Goal: Task Accomplishment & Management: Use online tool/utility

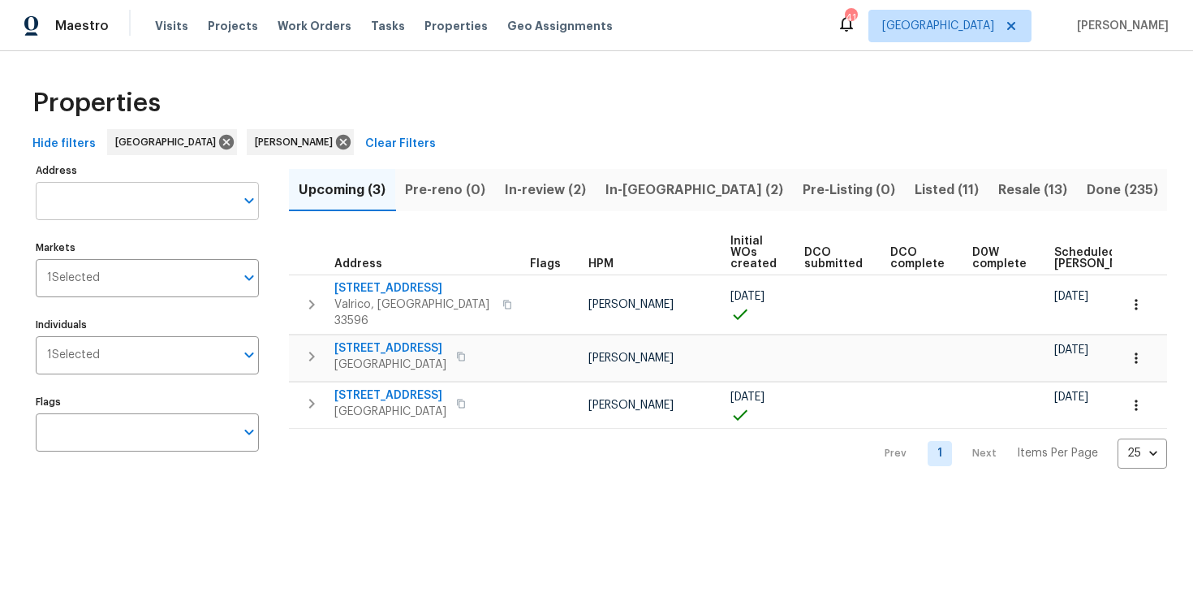
click at [76, 193] on input "Address" at bounding box center [135, 201] width 199 height 38
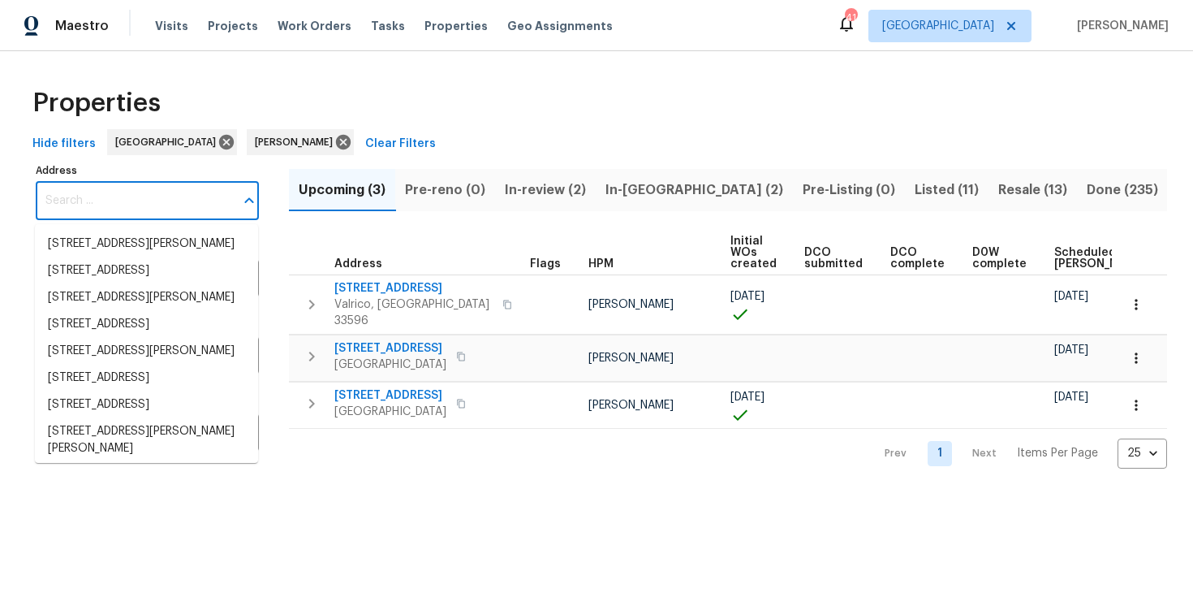
paste input "7231 Somerset Pond Dr, Ruskin"
type input "7231 Somerset Pond Dr, Ruskin"
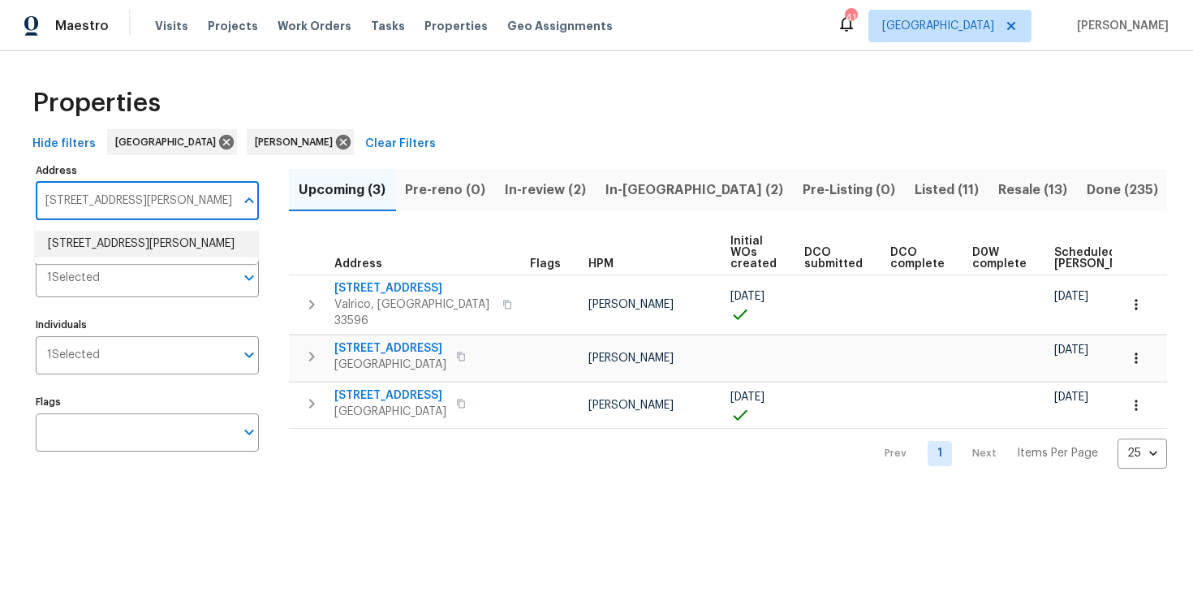
click at [136, 252] on li "7231 Somerset Pond Dr Ruskin FL 33573" at bounding box center [146, 244] width 223 height 27
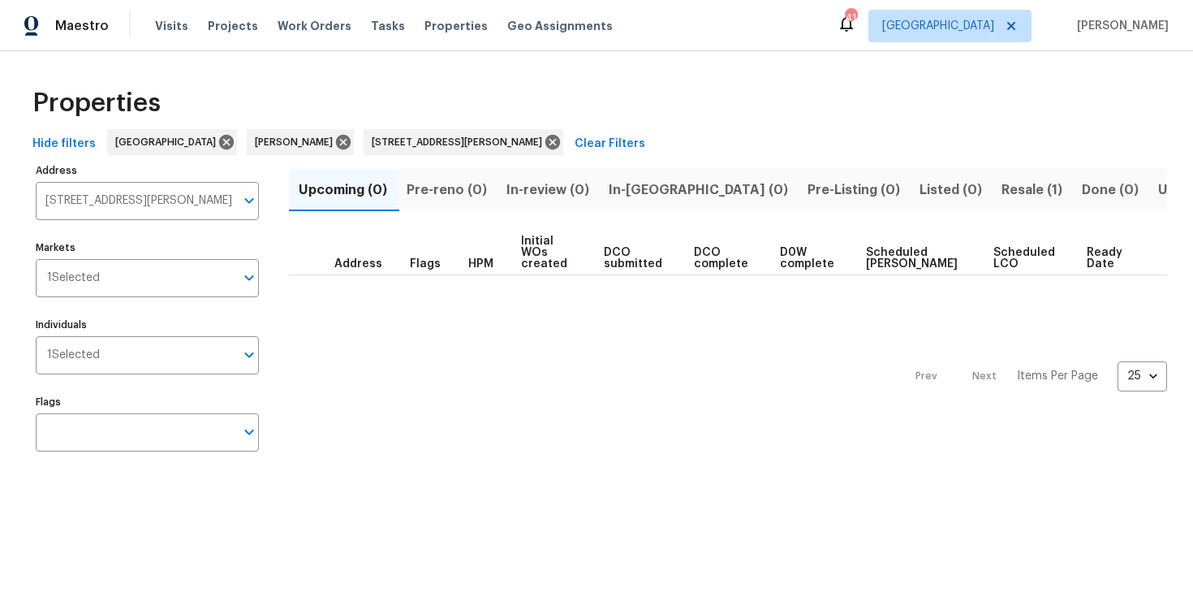
click at [1002, 187] on span "Resale (1)" at bounding box center [1032, 190] width 61 height 23
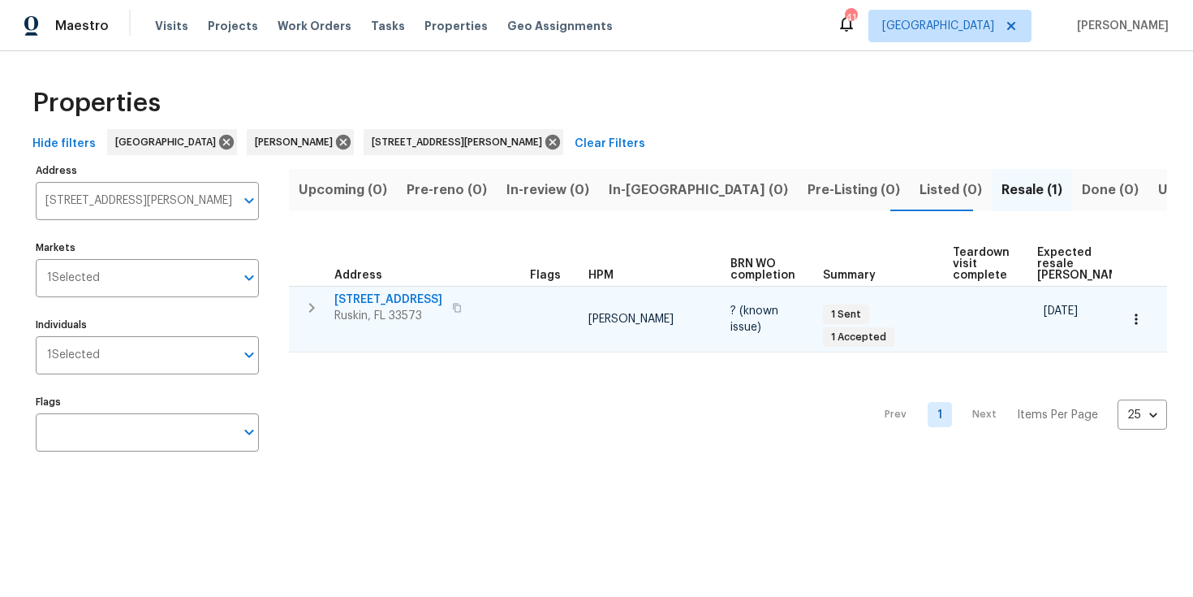
click at [380, 296] on span "[STREET_ADDRESS]" at bounding box center [388, 299] width 108 height 16
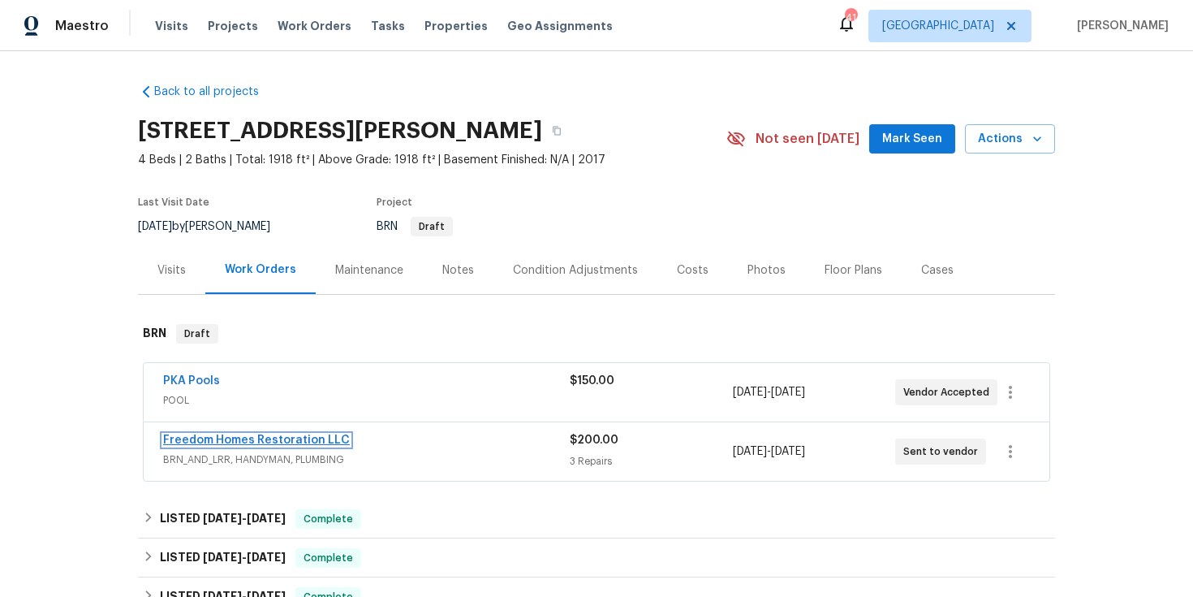
click at [273, 441] on link "Freedom Homes Restoration LLC" at bounding box center [256, 439] width 187 height 11
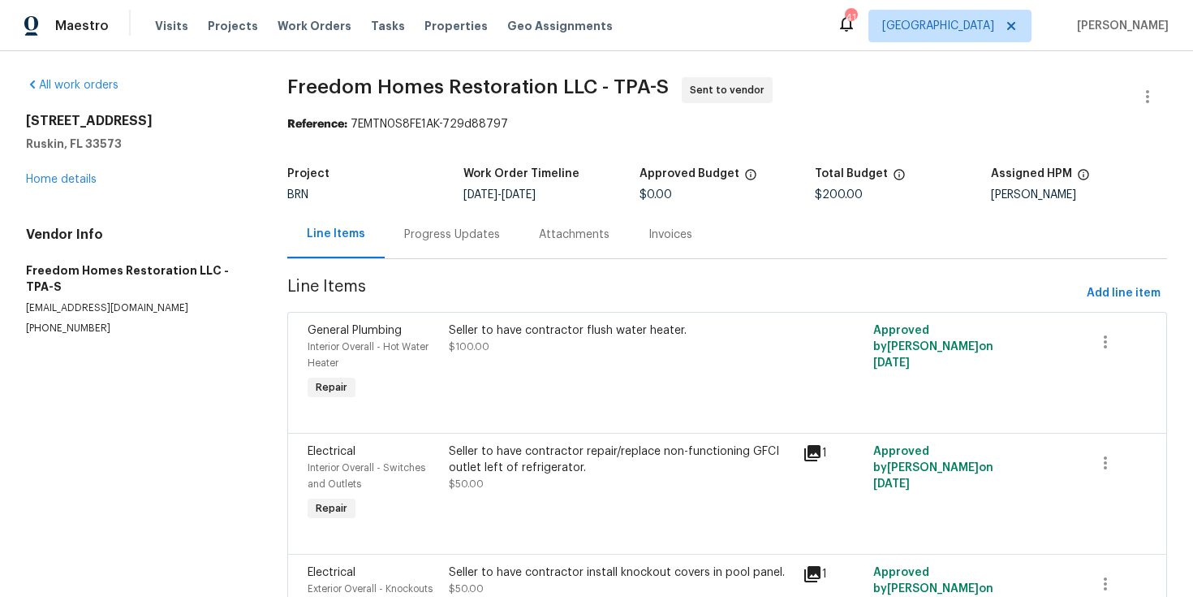
click at [74, 185] on div "7231 Somerset Pond Dr Ruskin, FL 33573 Home details" at bounding box center [137, 150] width 222 height 75
click at [74, 183] on link "Home details" at bounding box center [61, 179] width 71 height 11
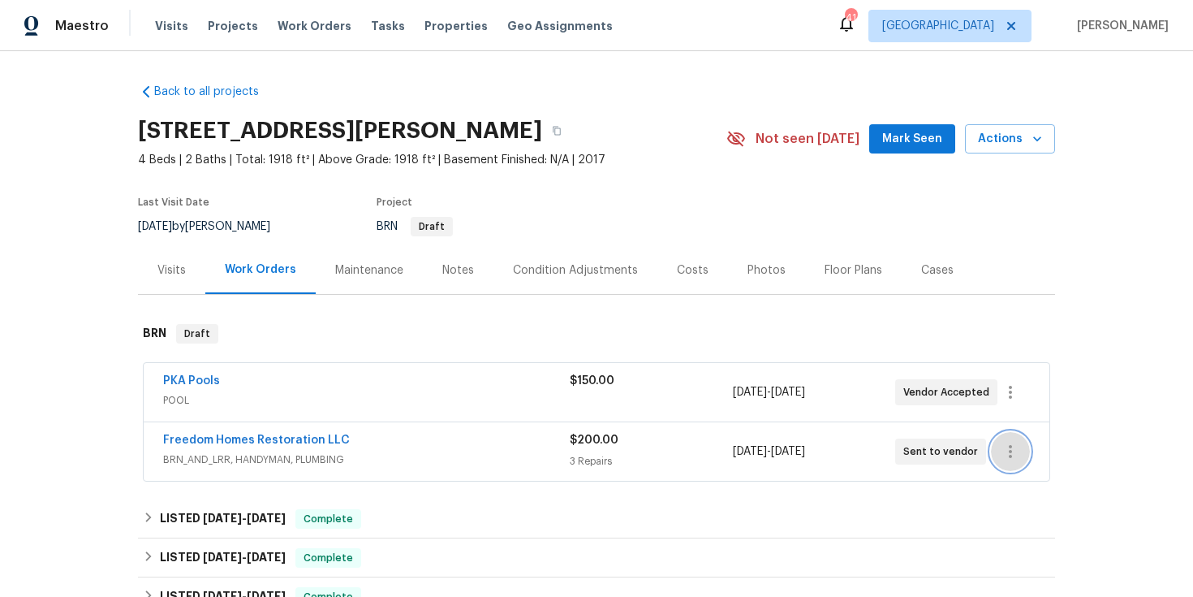
click at [1012, 449] on icon "button" at bounding box center [1010, 451] width 19 height 19
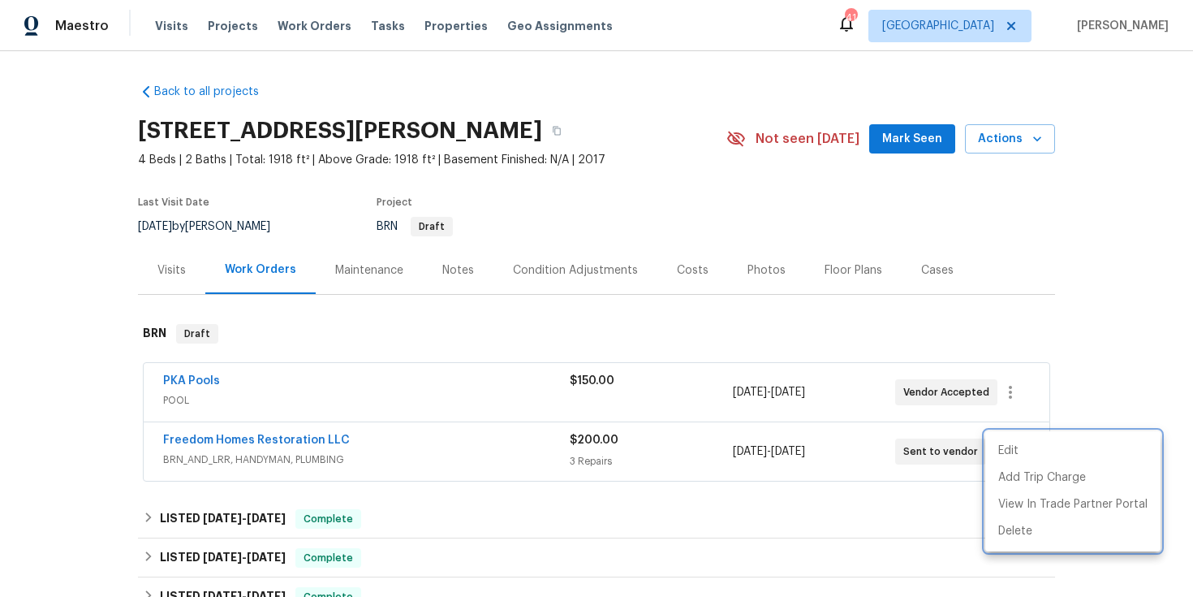
click at [248, 439] on div at bounding box center [596, 298] width 1193 height 597
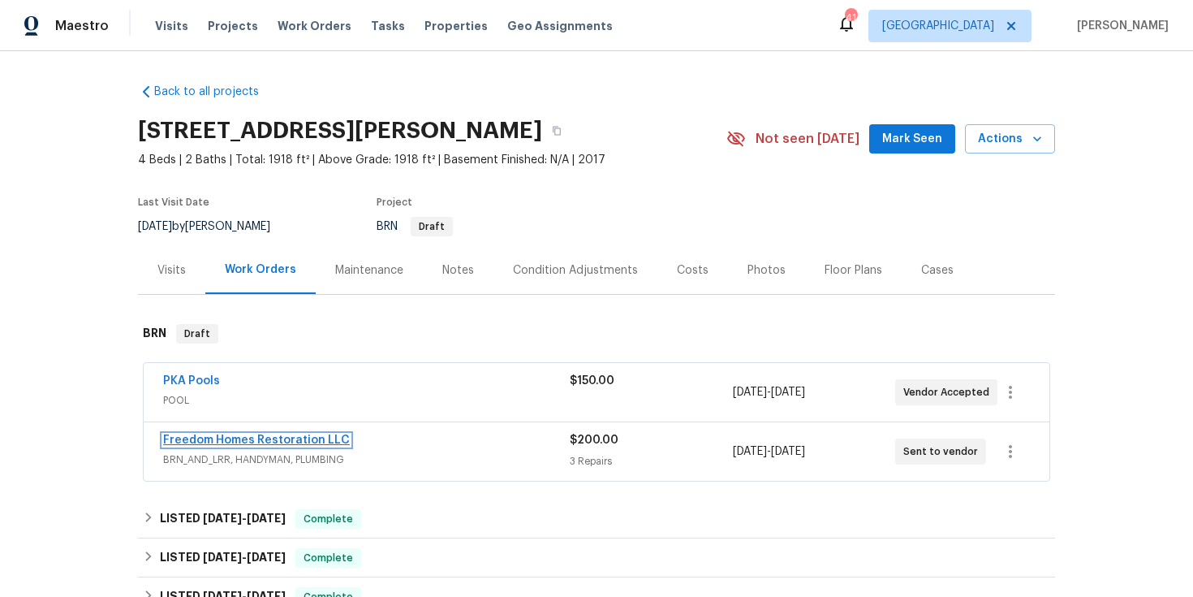
click at [248, 439] on link "Freedom Homes Restoration LLC" at bounding box center [256, 439] width 187 height 11
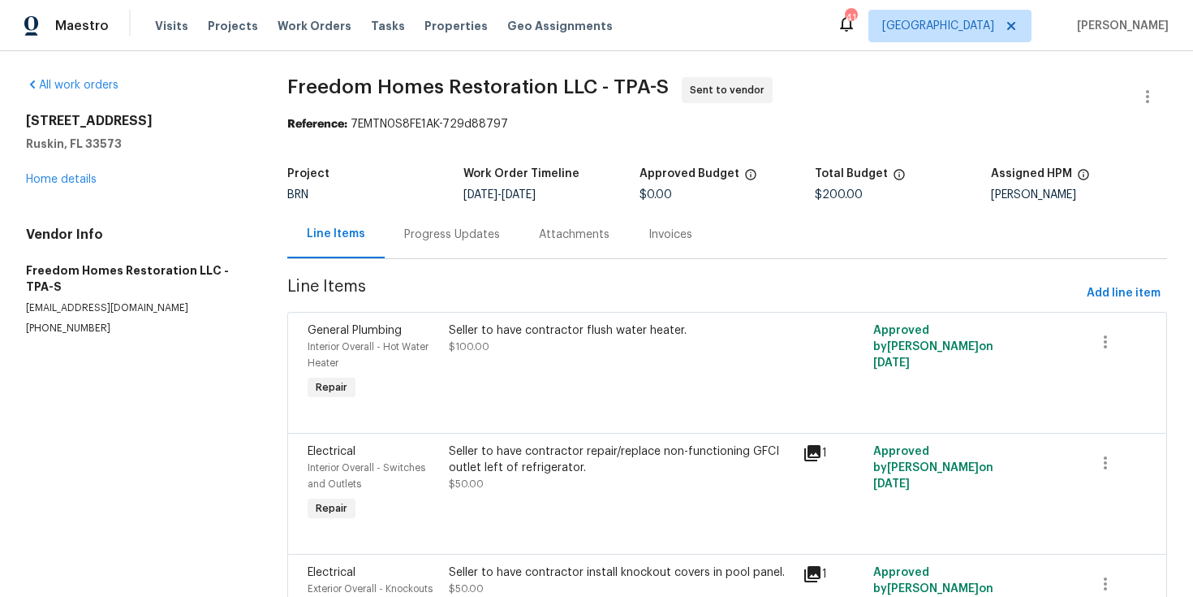
click at [448, 237] on div "Progress Updates" at bounding box center [452, 235] width 96 height 16
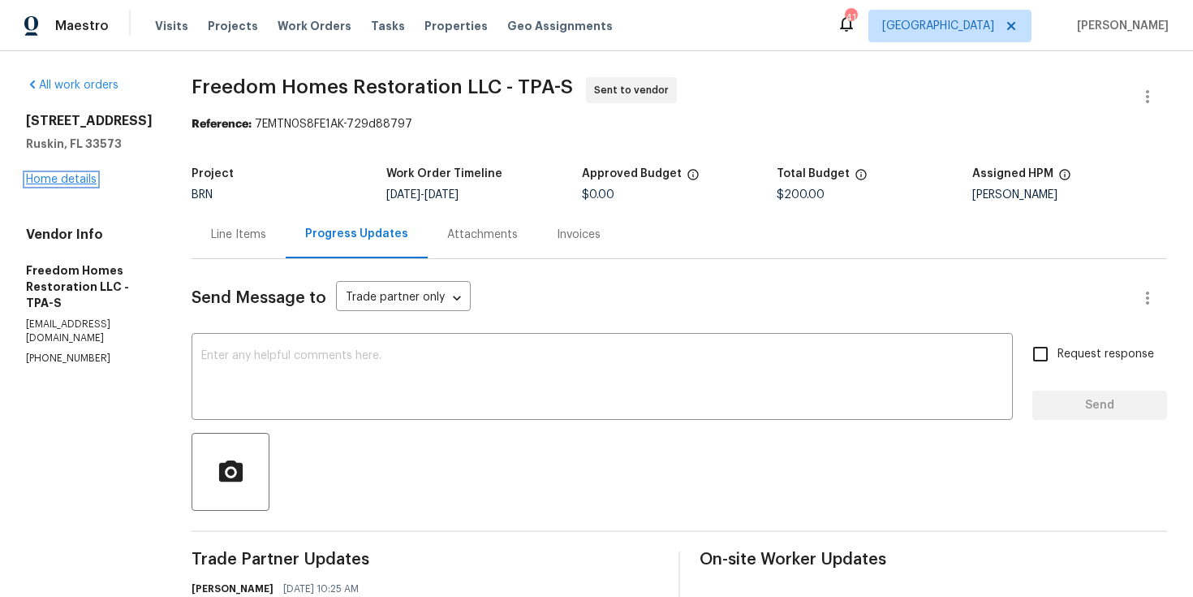
click at [63, 185] on link "Home details" at bounding box center [61, 179] width 71 height 11
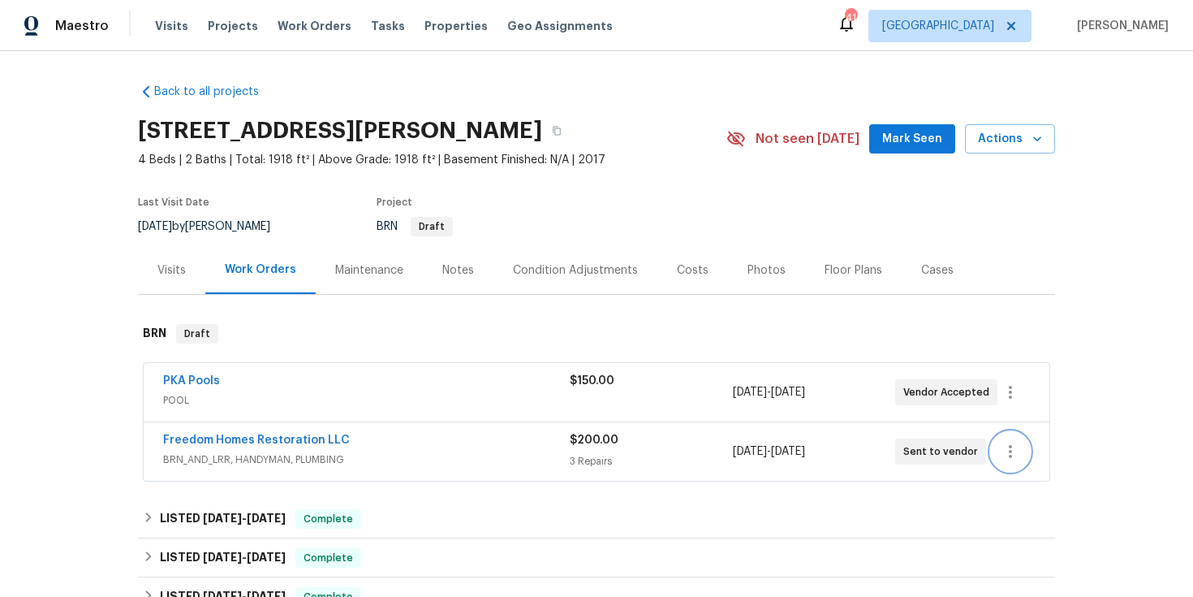
click at [1003, 449] on icon "button" at bounding box center [1010, 451] width 19 height 19
click at [1004, 450] on li "Edit" at bounding box center [1073, 451] width 175 height 27
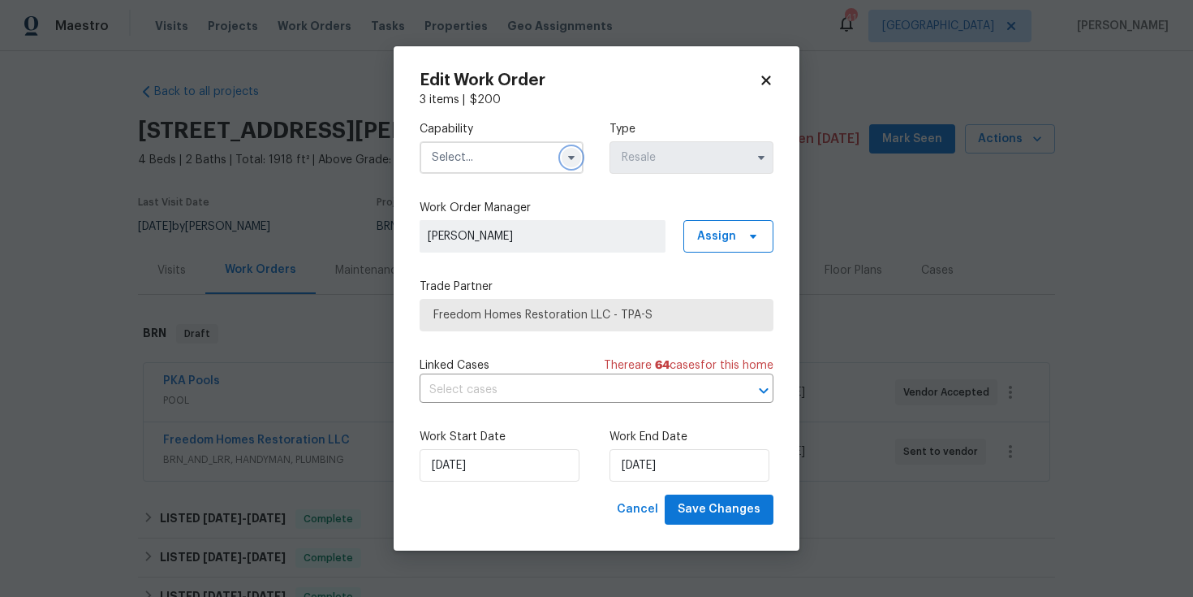
click at [568, 160] on icon "button" at bounding box center [571, 157] width 13 height 13
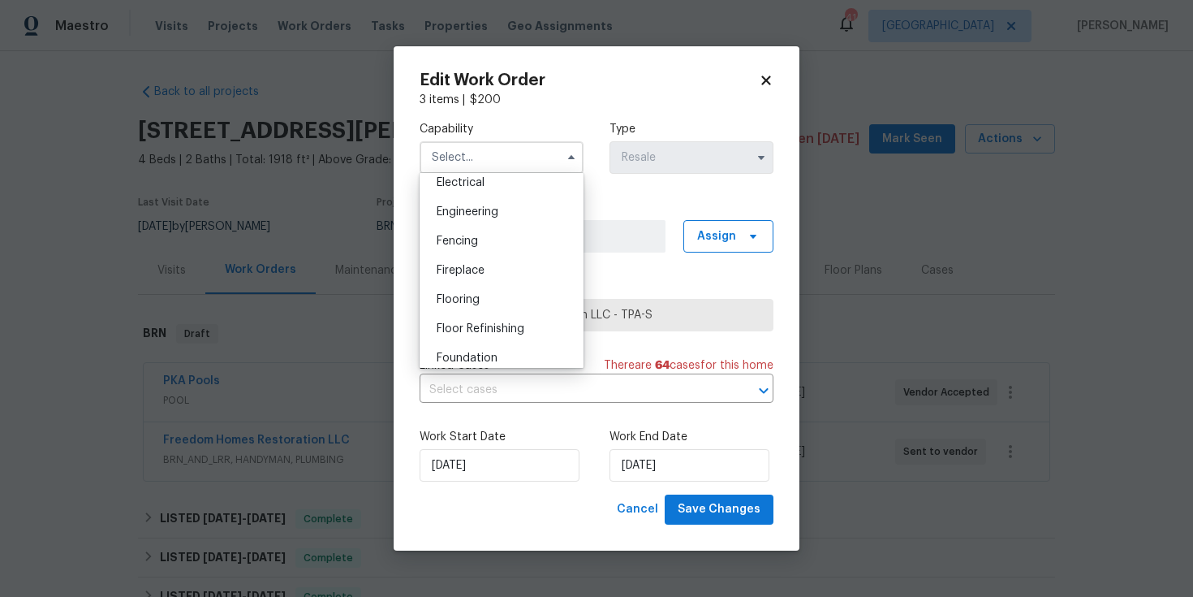
scroll to position [643, 0]
click at [481, 330] on span "General Contractor" at bounding box center [489, 324] width 105 height 11
type input "General Contractor"
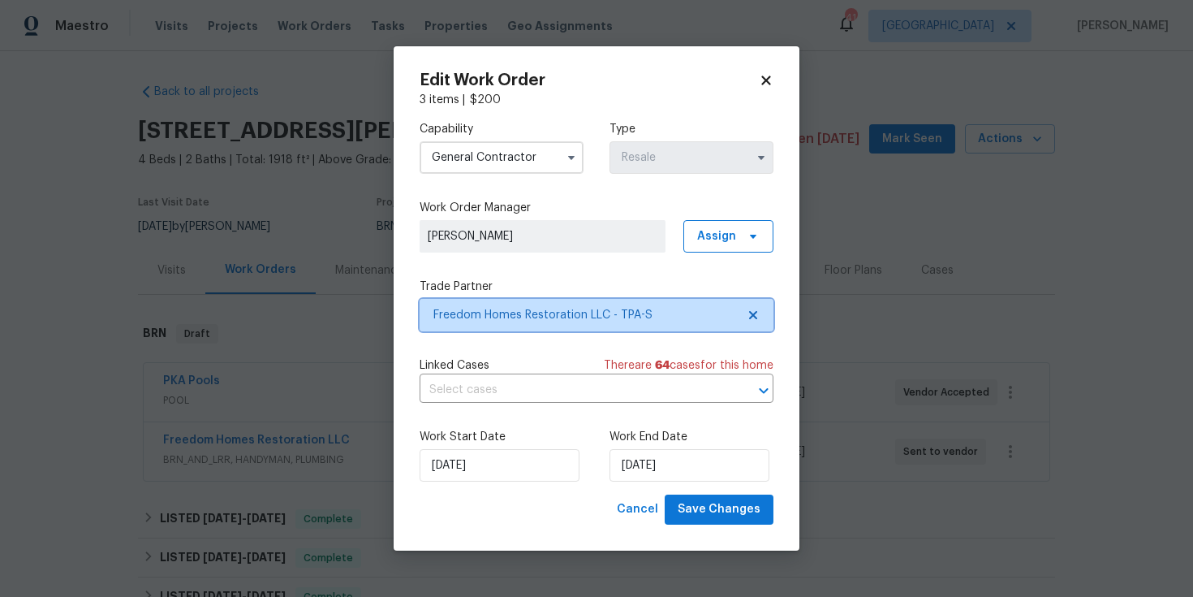
click at [619, 322] on span "Freedom Homes Restoration LLC - TPA-S" at bounding box center [597, 315] width 354 height 32
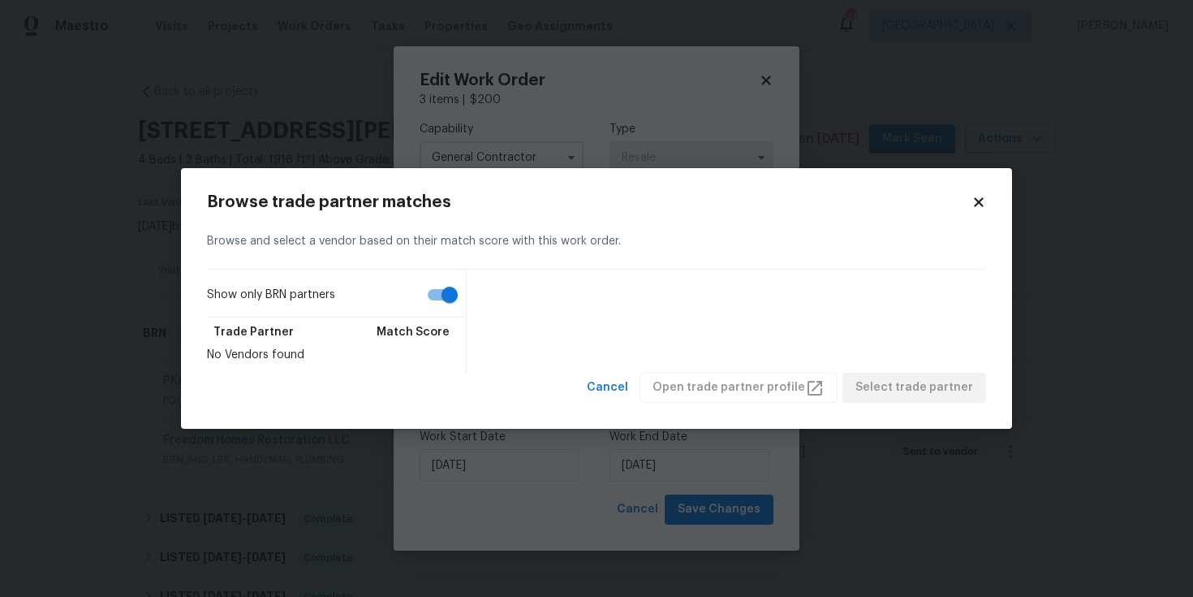
click at [453, 295] on input "Show only BRN partners" at bounding box center [450, 294] width 93 height 31
checkbox input "false"
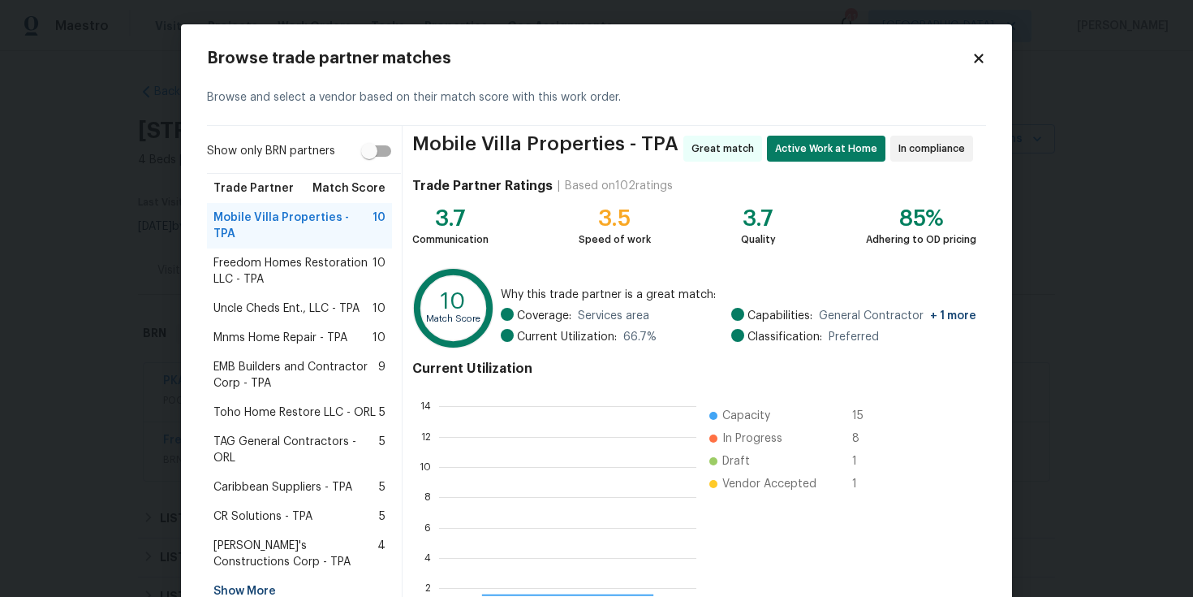
scroll to position [216, 246]
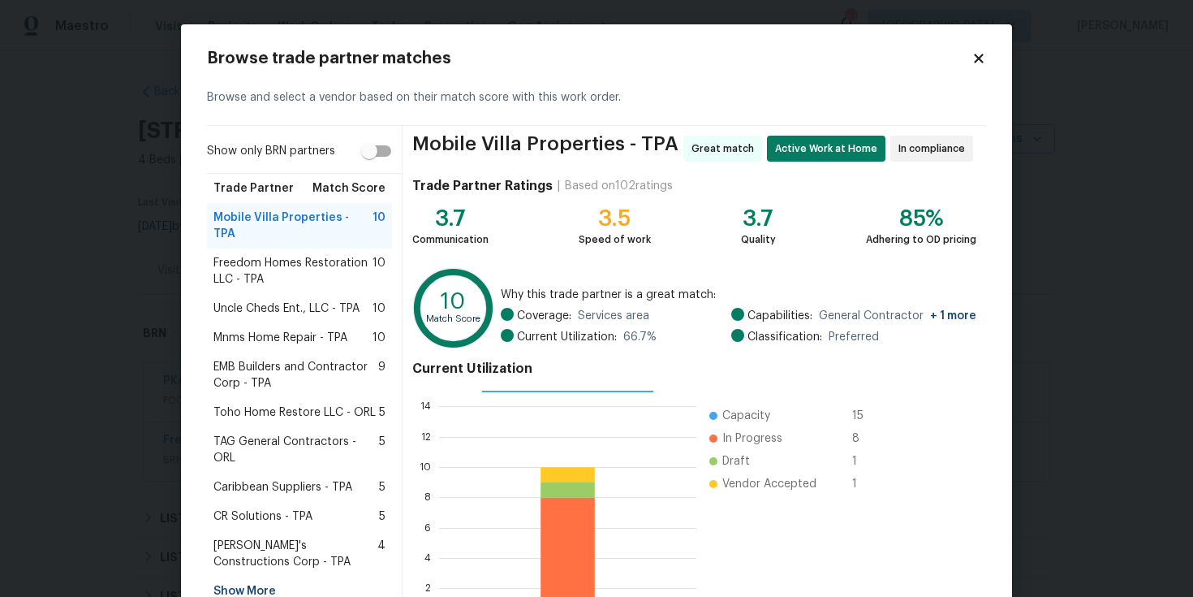
click at [304, 220] on span "Mobile Villa Properties - TPA" at bounding box center [293, 225] width 159 height 32
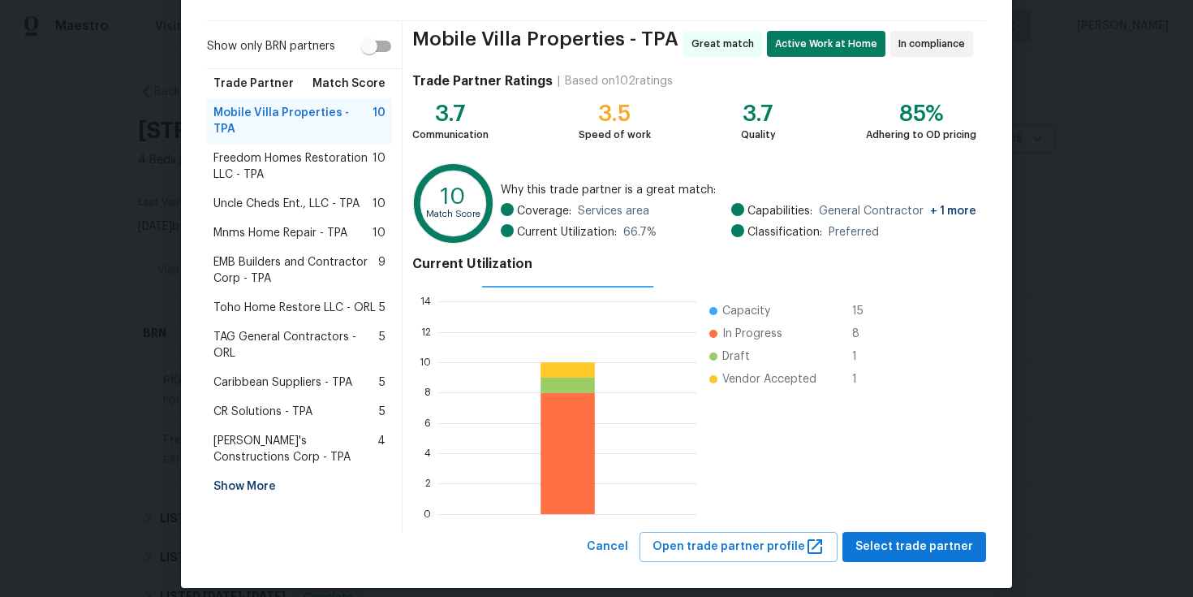
scroll to position [119, 0]
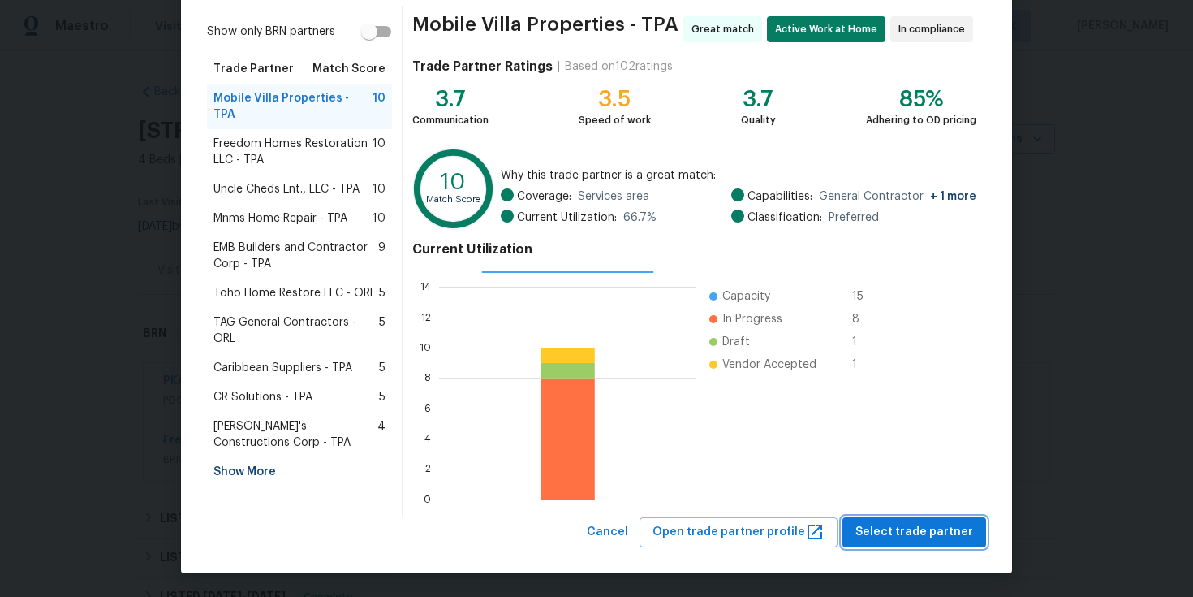
click at [924, 536] on span "Select trade partner" at bounding box center [915, 532] width 118 height 20
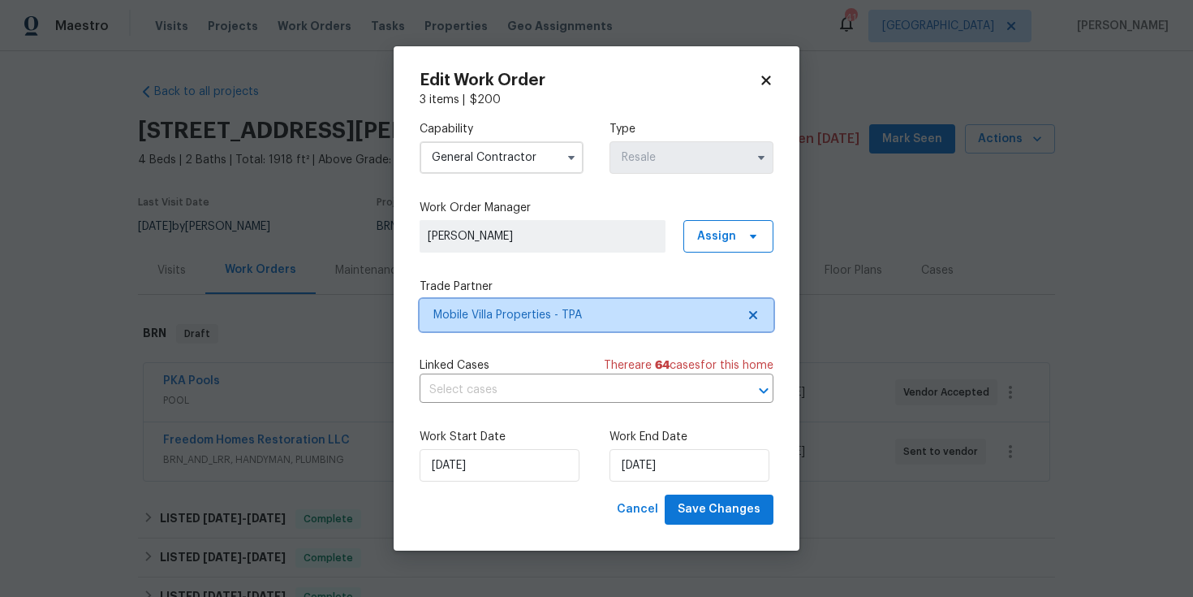
scroll to position [0, 0]
click at [733, 509] on span "Save Changes" at bounding box center [719, 509] width 83 height 20
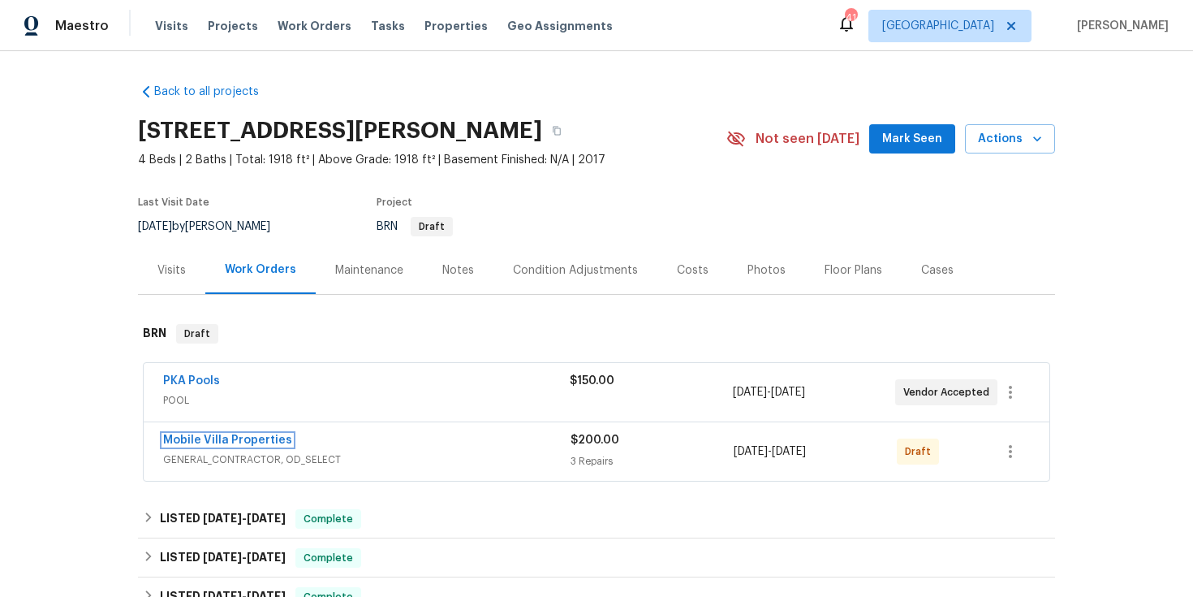
click at [217, 437] on link "Mobile Villa Properties" at bounding box center [227, 439] width 129 height 11
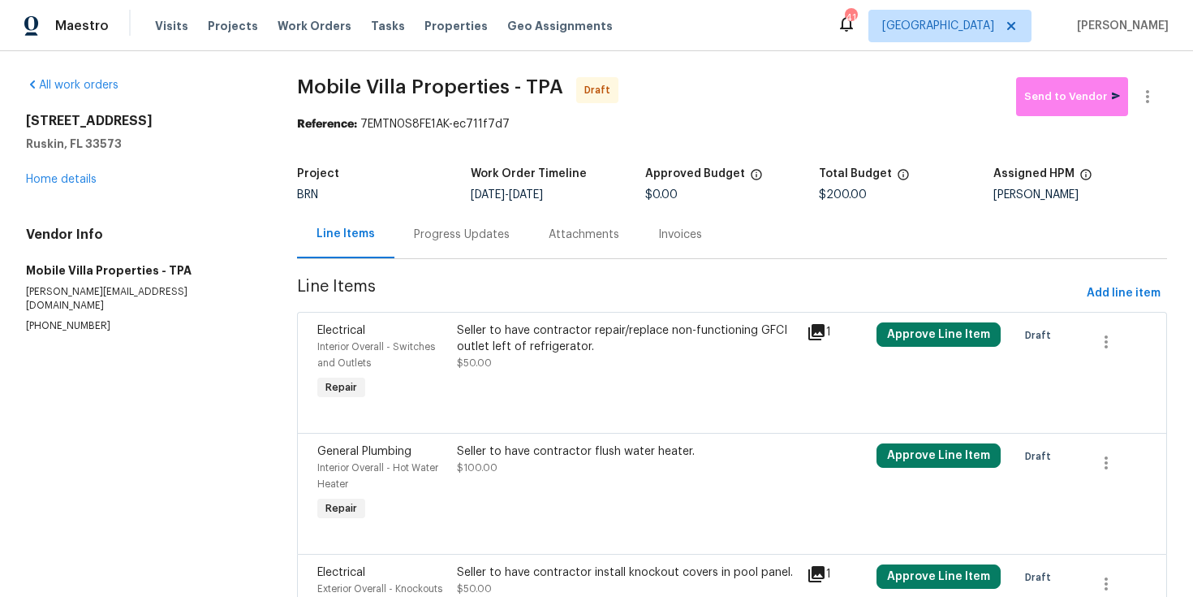
click at [455, 233] on div "Progress Updates" at bounding box center [462, 235] width 96 height 16
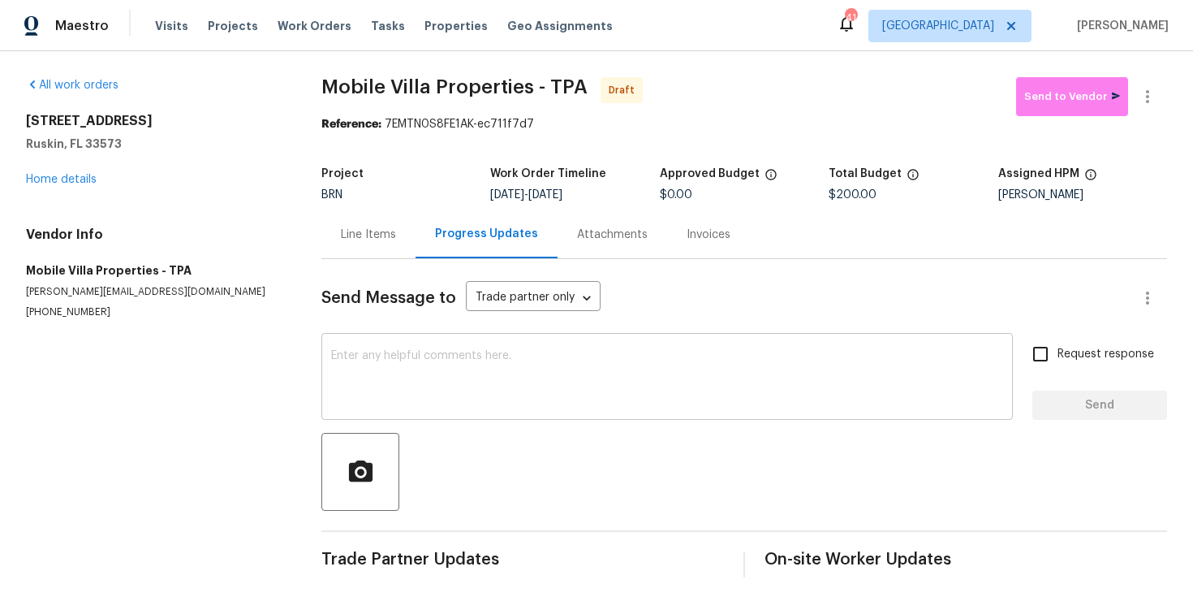
click at [481, 369] on textarea at bounding box center [667, 378] width 672 height 57
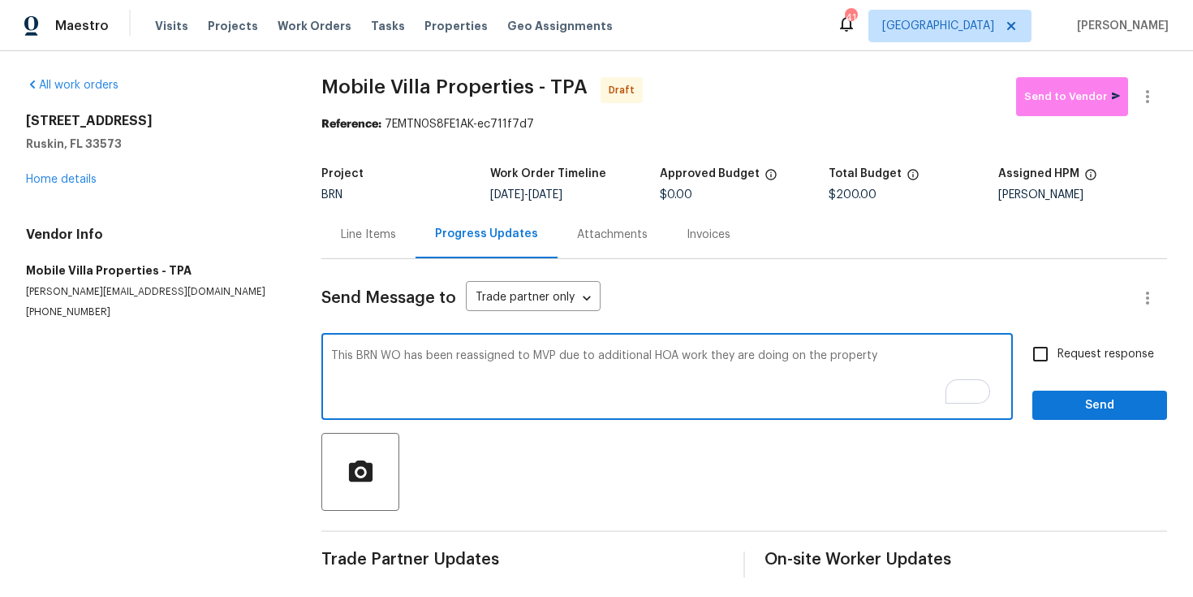
click at [875, 354] on textarea "This BRN WO has been reassigned to MVP due to additional HOA work they are doin…" at bounding box center [667, 378] width 672 height 57
type textarea "This BRN WO has been reassigned to MVP due to additional HOA work they are doin…"
click at [1119, 404] on span "Send" at bounding box center [1100, 405] width 109 height 20
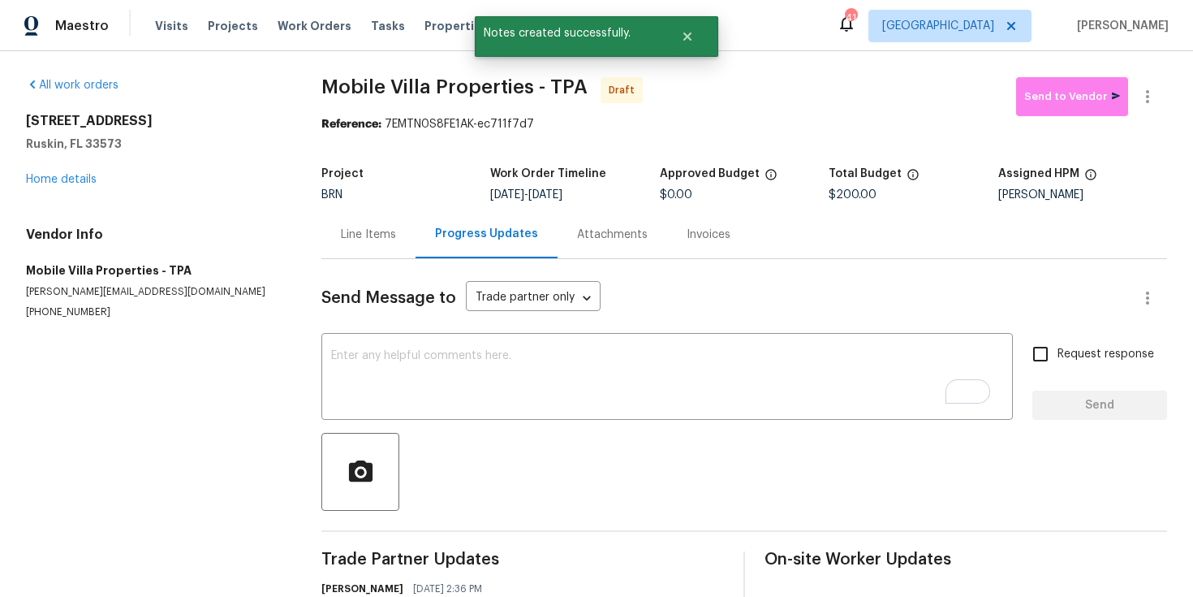
click at [385, 231] on div "Line Items" at bounding box center [368, 235] width 55 height 16
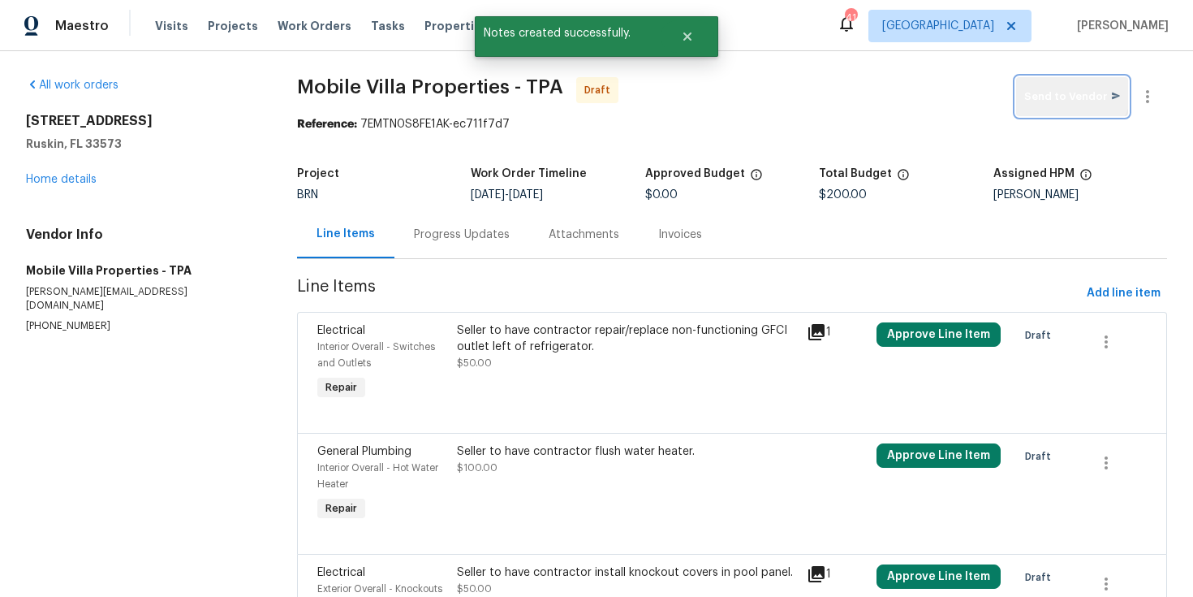
click at [1064, 86] on button "Send to Vendor" at bounding box center [1072, 96] width 112 height 39
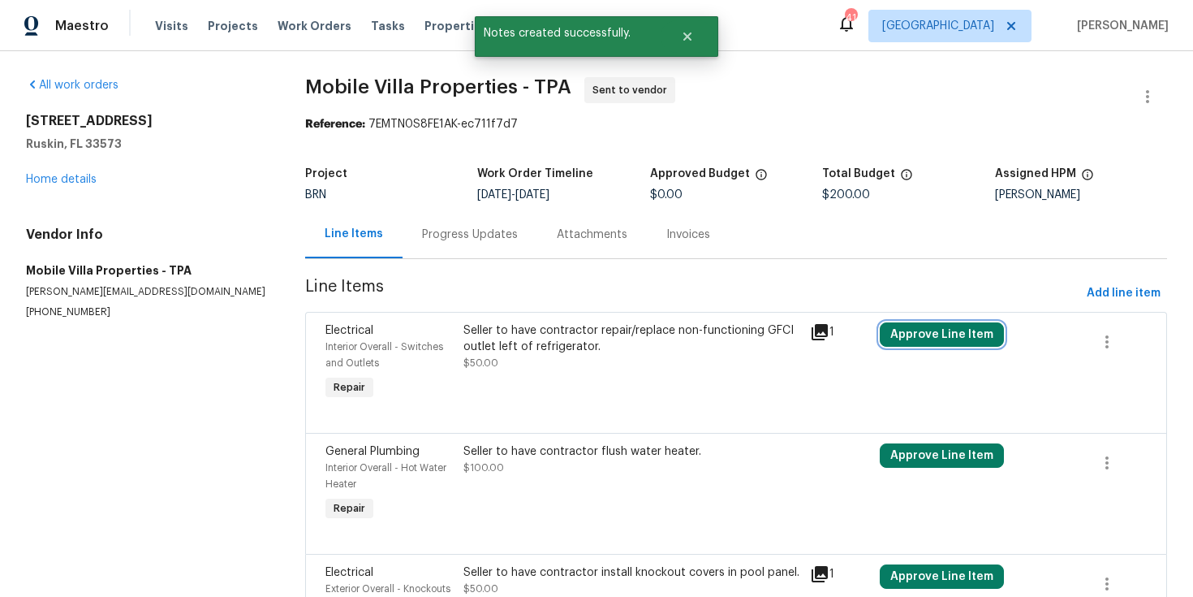
click at [958, 337] on button "Approve Line Item" at bounding box center [942, 334] width 124 height 24
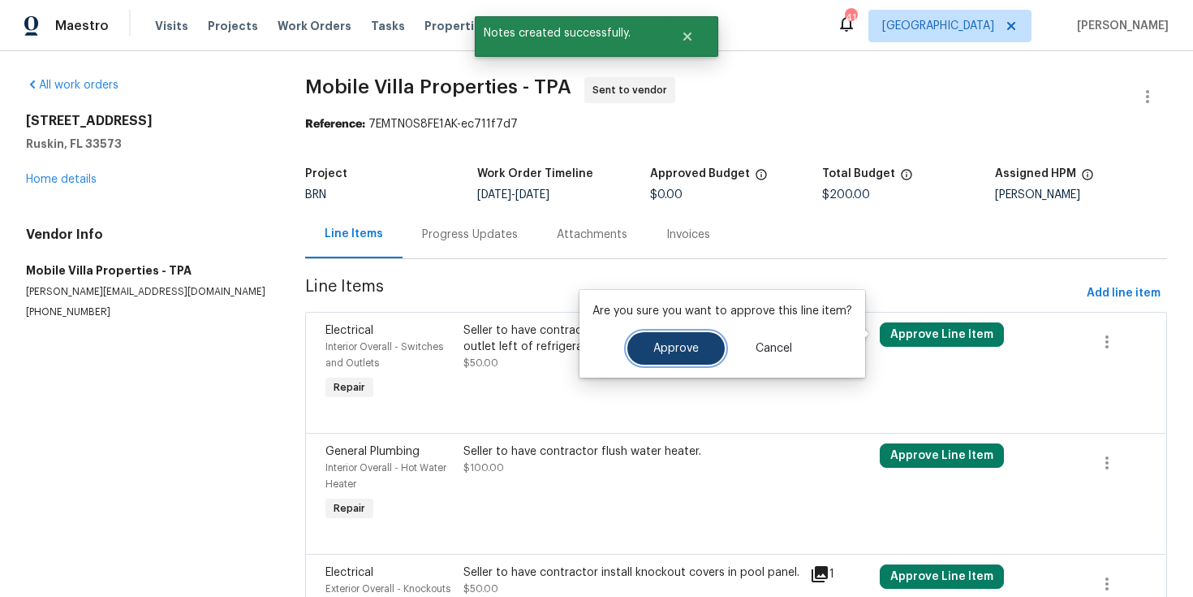
click at [666, 356] on button "Approve" at bounding box center [676, 348] width 97 height 32
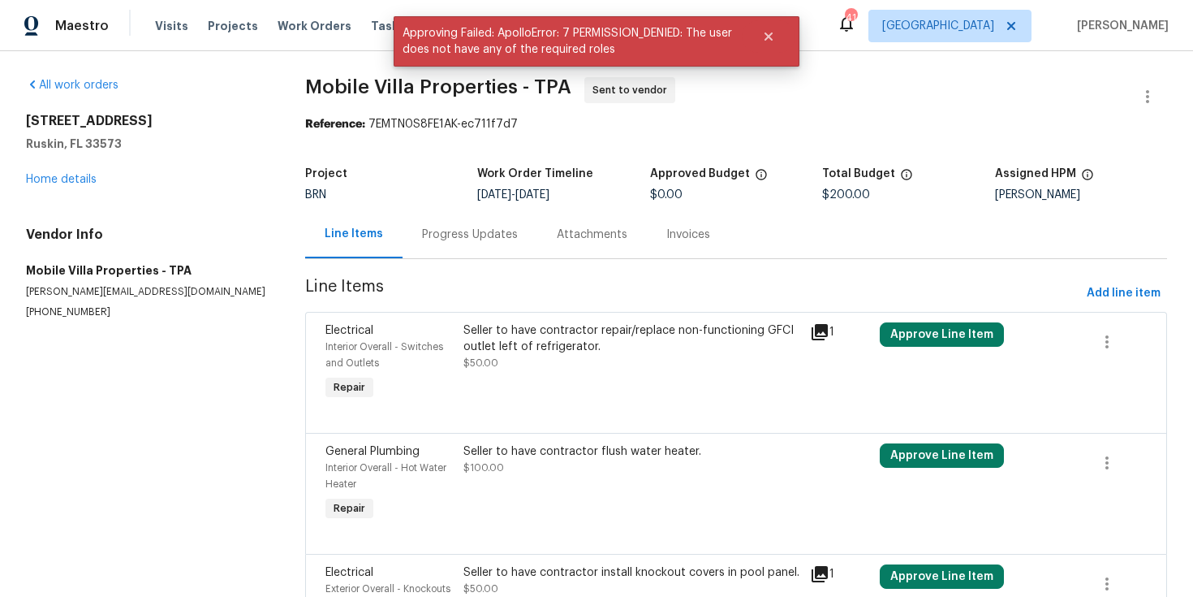
click at [774, 407] on div at bounding box center [737, 413] width 822 height 19
click at [84, 177] on link "Home details" at bounding box center [61, 179] width 71 height 11
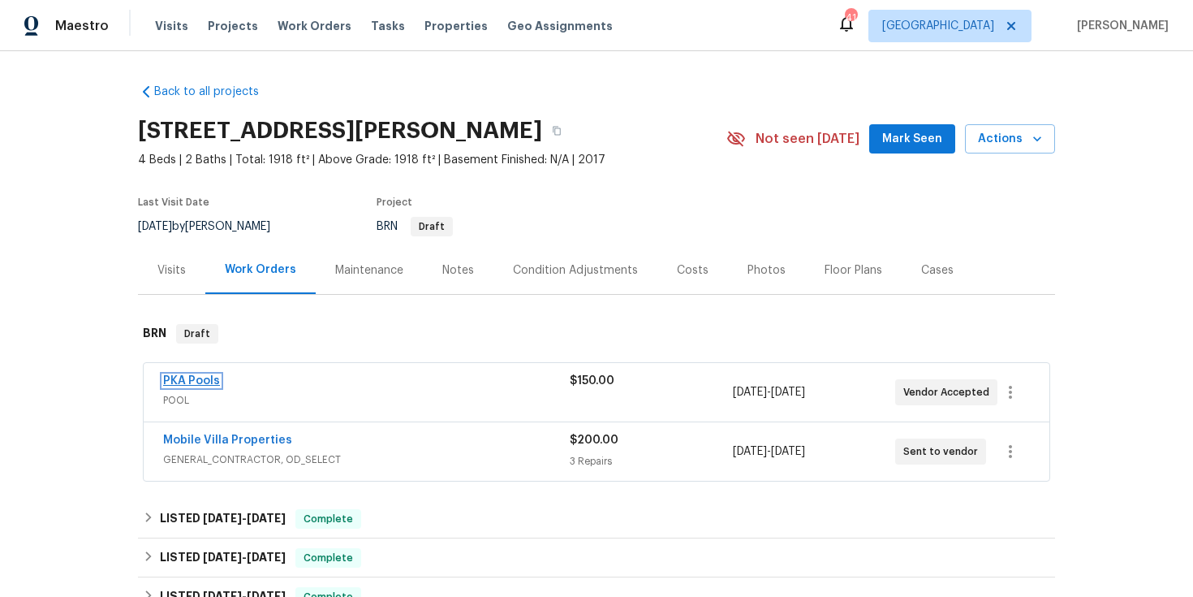
click at [173, 378] on link "PKA Pools" at bounding box center [191, 380] width 57 height 11
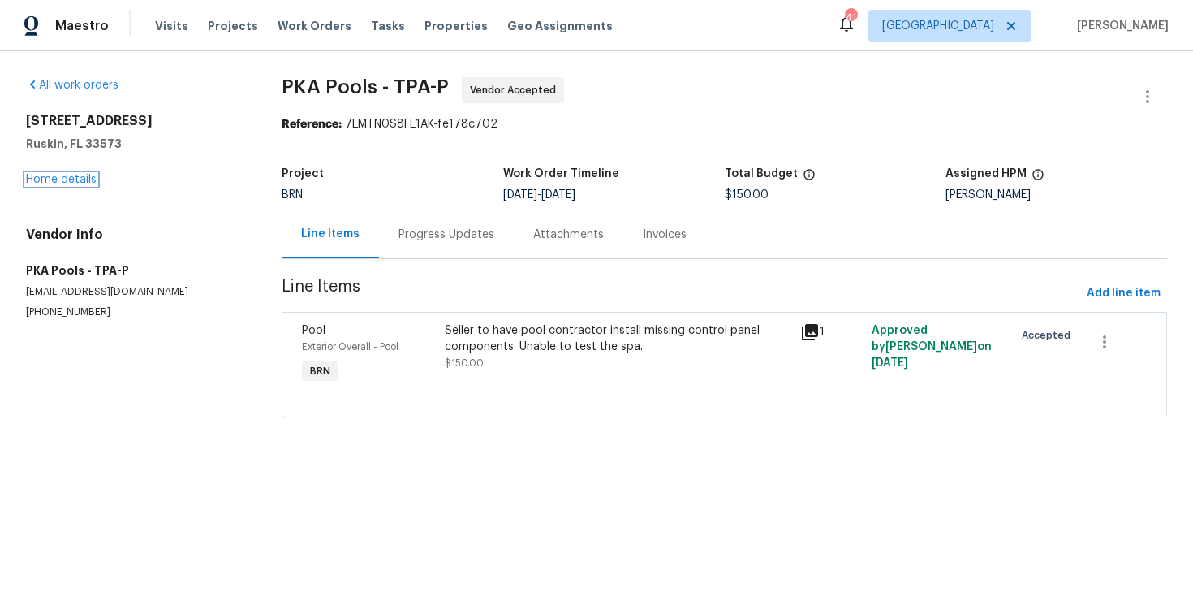
click at [70, 180] on link "Home details" at bounding box center [61, 179] width 71 height 11
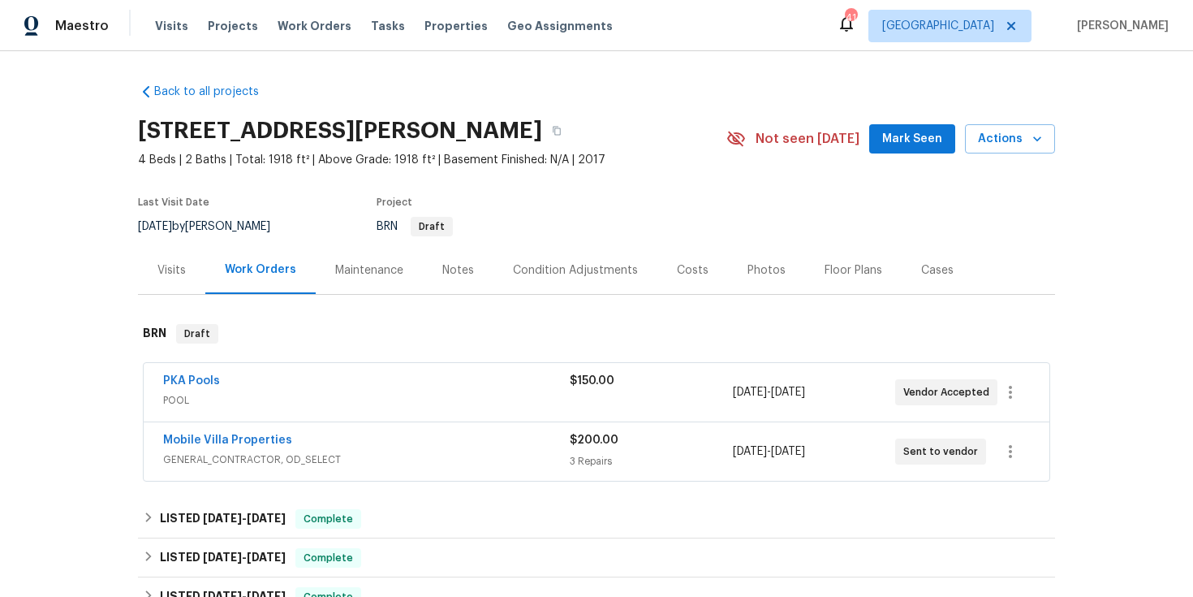
click at [485, 458] on span "GENERAL_CONTRACTOR, OD_SELECT" at bounding box center [366, 459] width 407 height 16
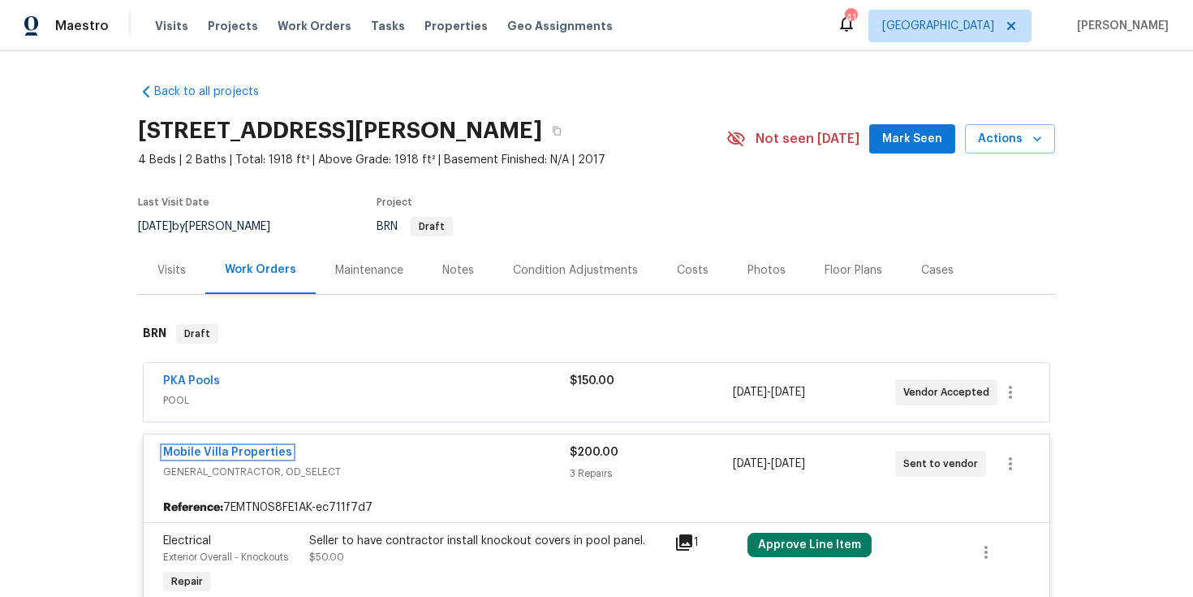
click at [227, 451] on link "Mobile Villa Properties" at bounding box center [227, 452] width 129 height 11
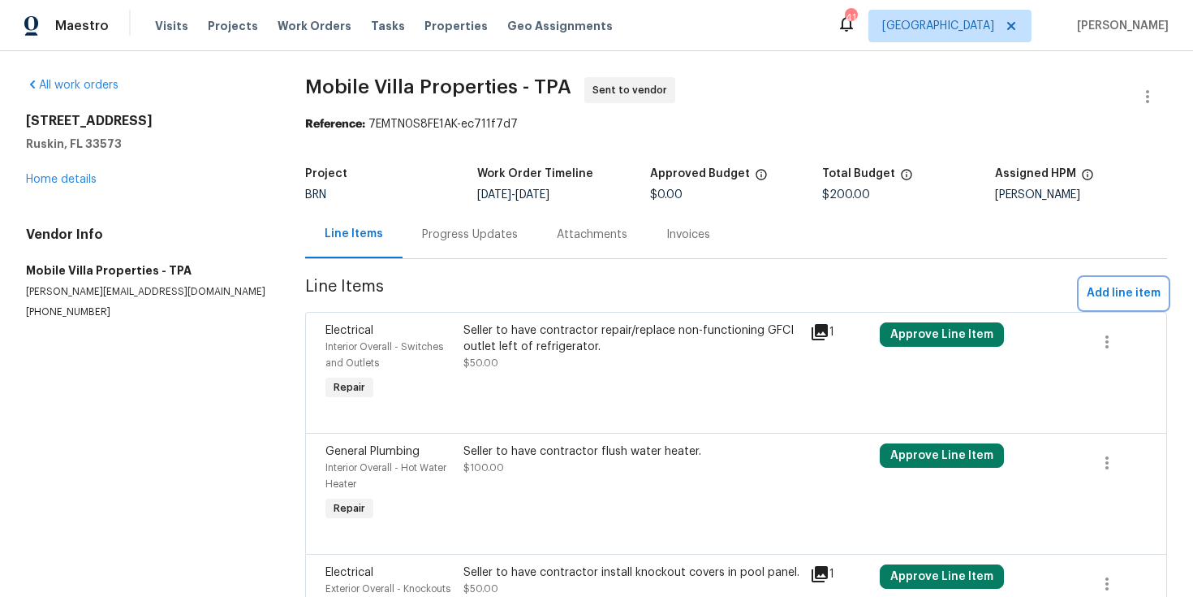
click at [1111, 288] on span "Add line item" at bounding box center [1124, 293] width 74 height 20
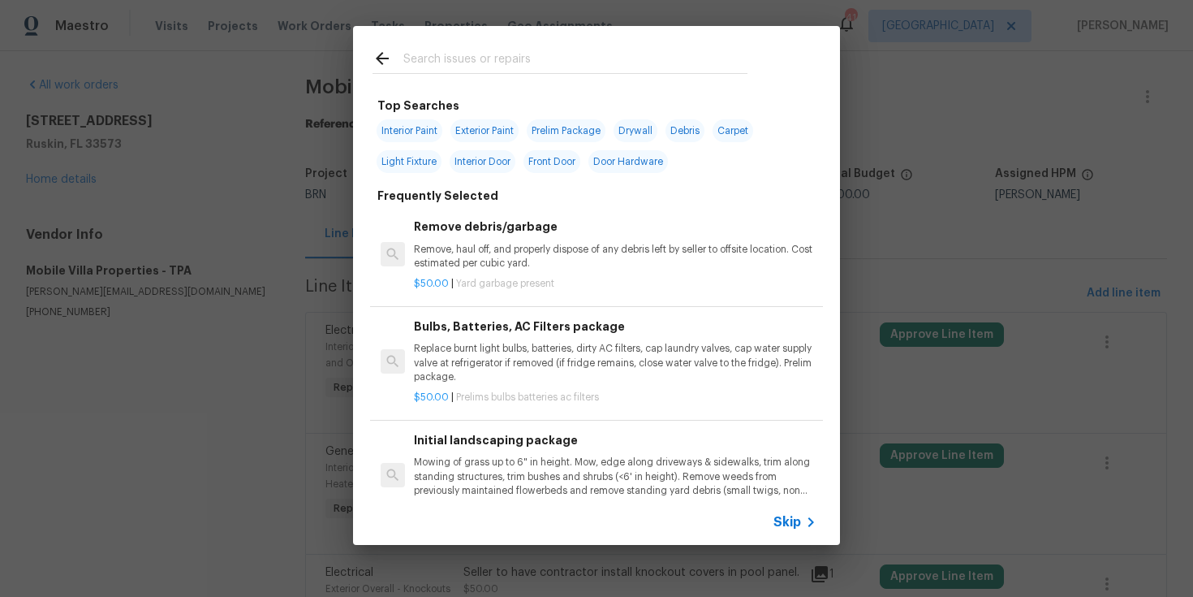
click at [799, 520] on span "Skip" at bounding box center [788, 522] width 28 height 16
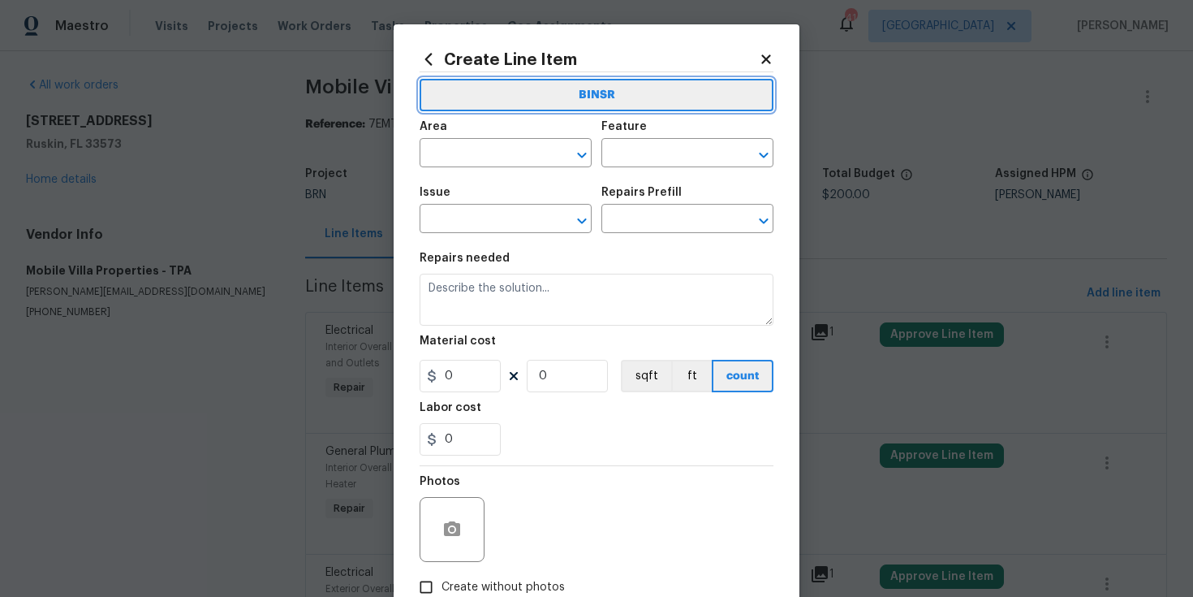
click at [656, 89] on button "BINSR" at bounding box center [597, 95] width 354 height 32
click at [762, 61] on icon at bounding box center [766, 58] width 9 height 9
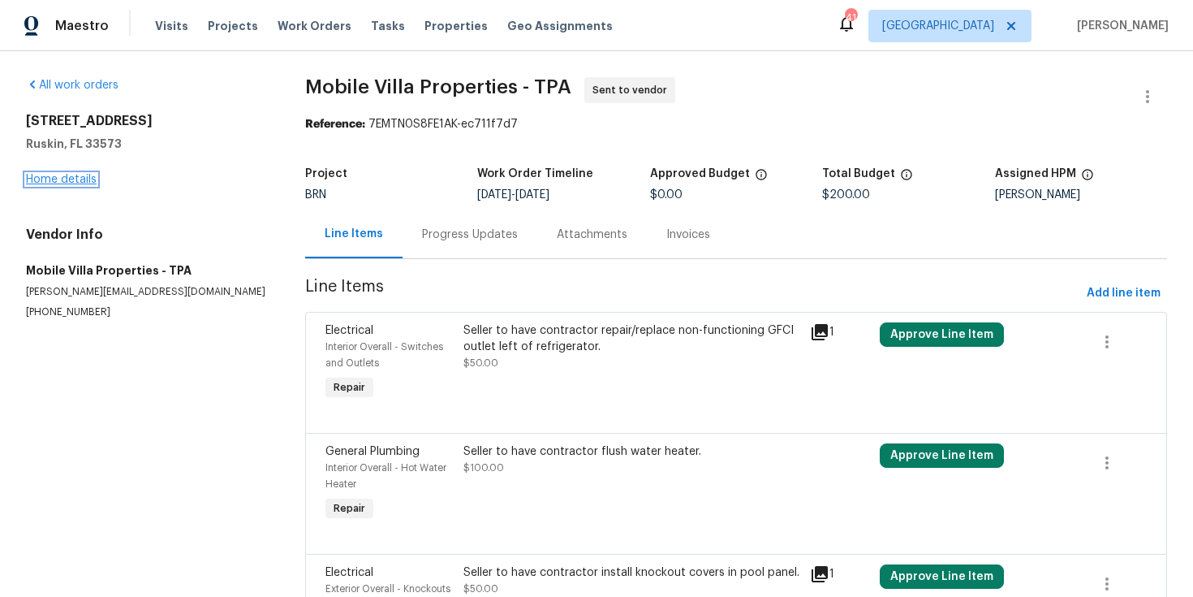
click at [82, 181] on link "Home details" at bounding box center [61, 179] width 71 height 11
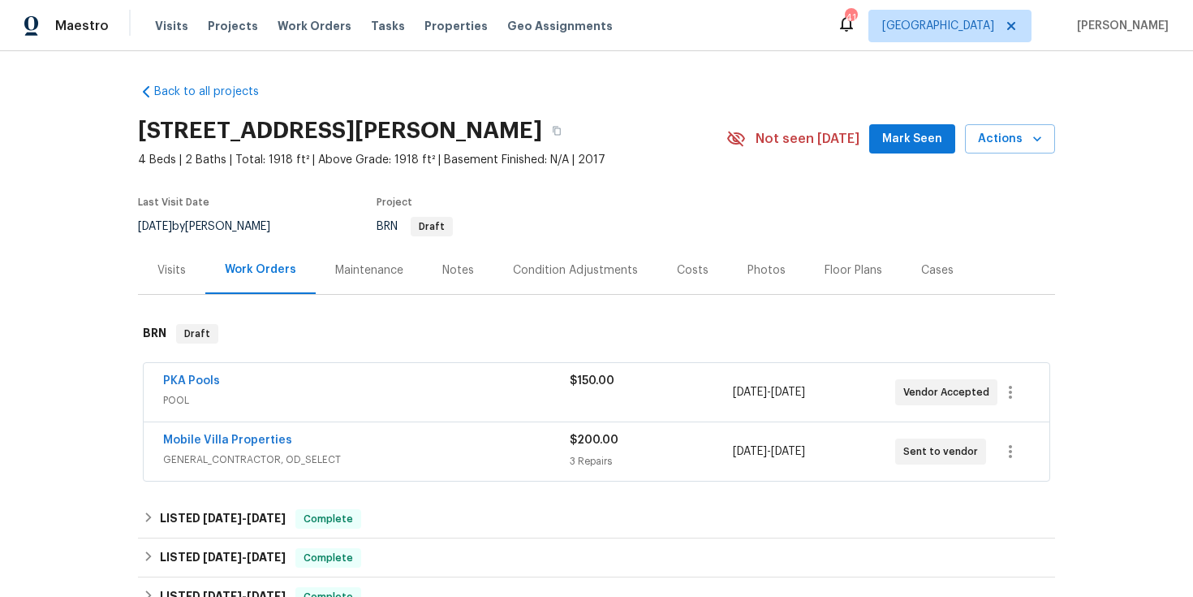
scroll to position [511, 0]
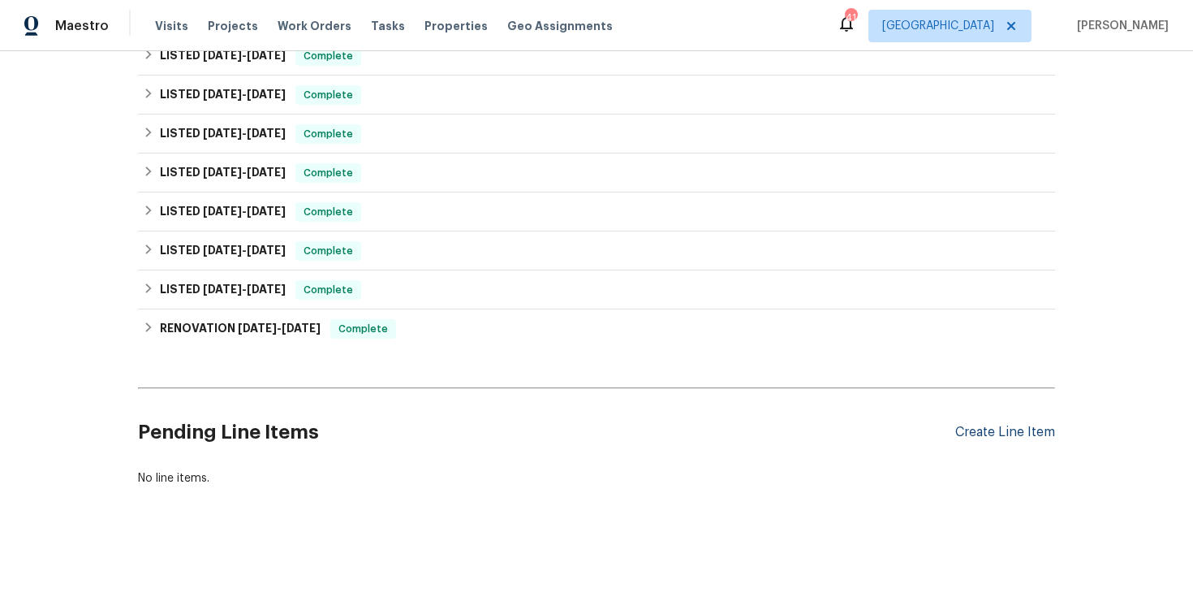
click at [994, 425] on div "Create Line Item" at bounding box center [1006, 432] width 100 height 15
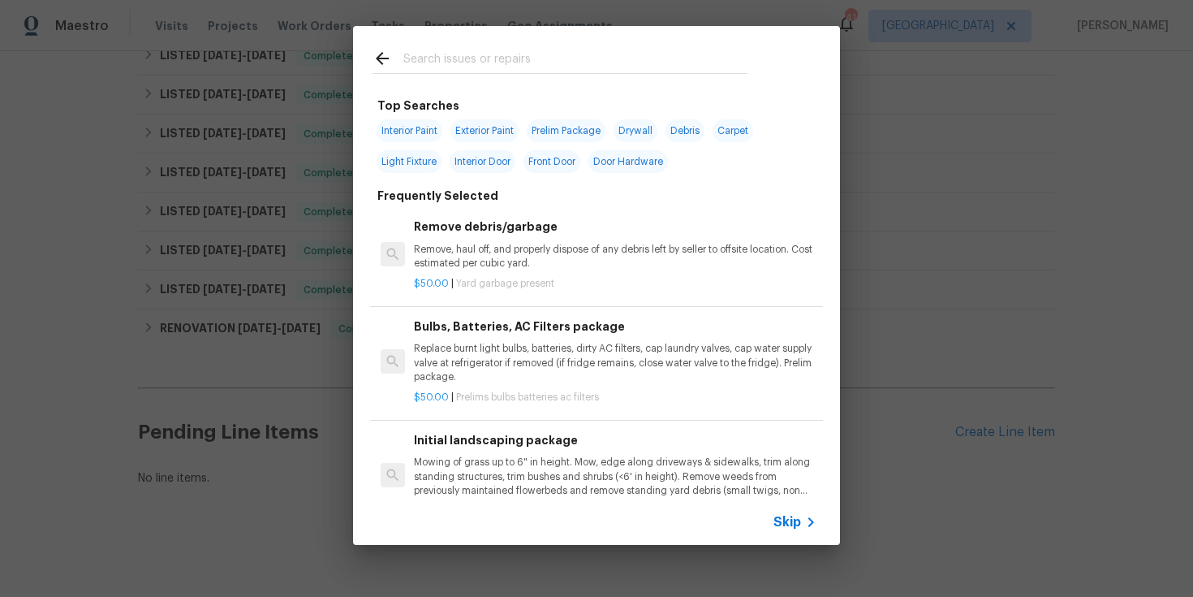
click at [434, 53] on input "text" at bounding box center [576, 61] width 344 height 24
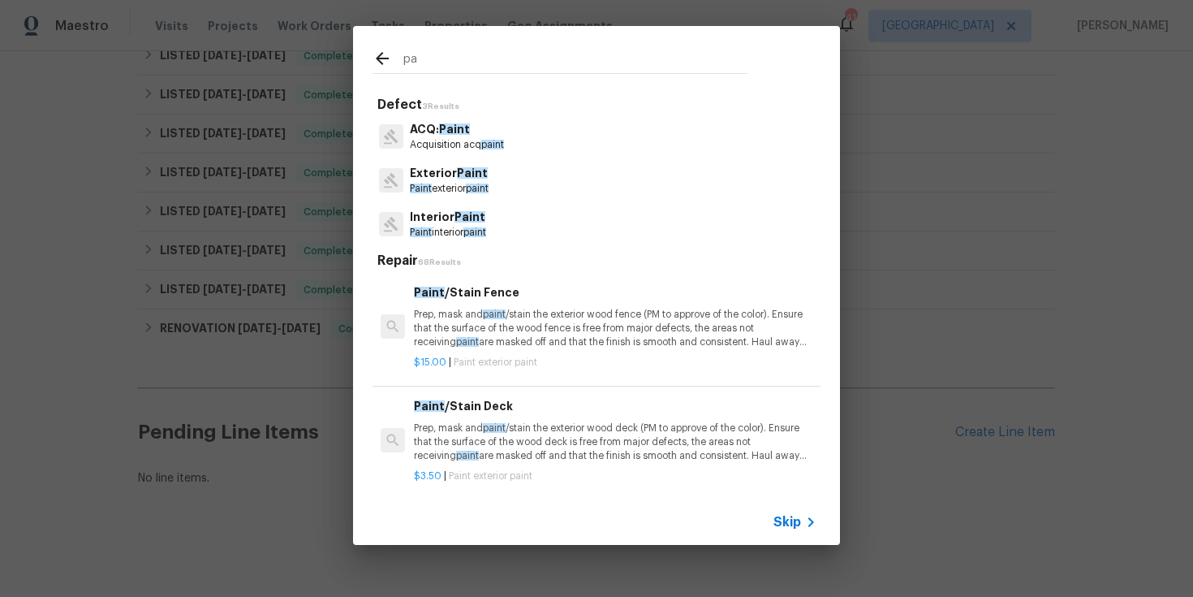
type input "p"
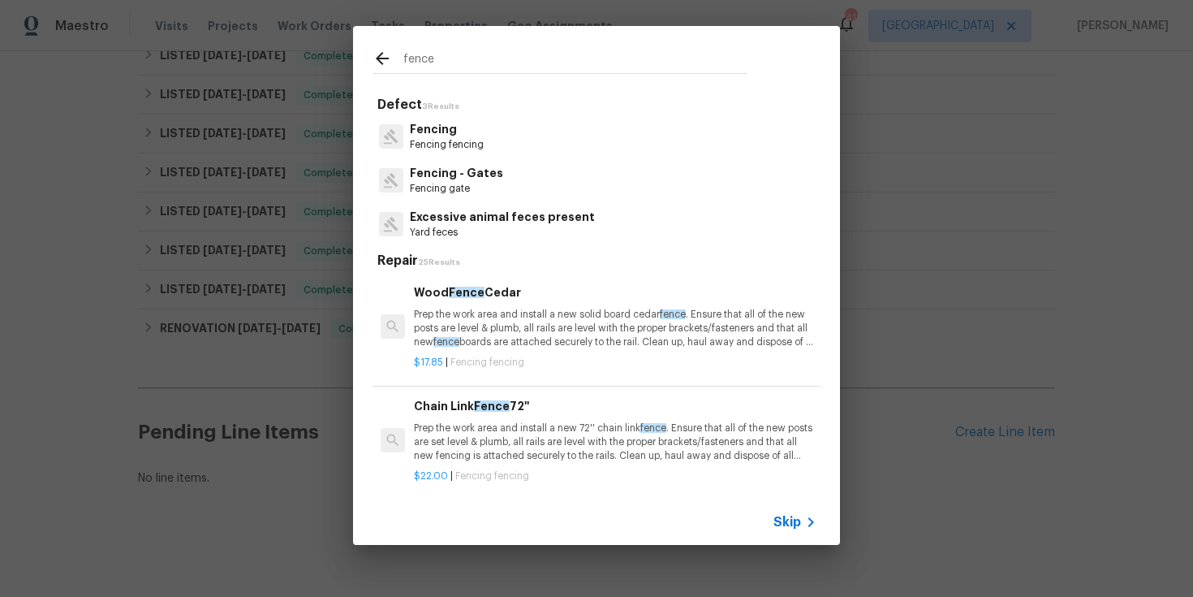
type input "fence"
click at [484, 145] on div "Fencing Fencing fencing" at bounding box center [597, 136] width 448 height 44
click at [450, 115] on div "Fencing Fencing fencing" at bounding box center [597, 136] width 448 height 44
click at [453, 124] on p "Fencing" at bounding box center [447, 129] width 74 height 17
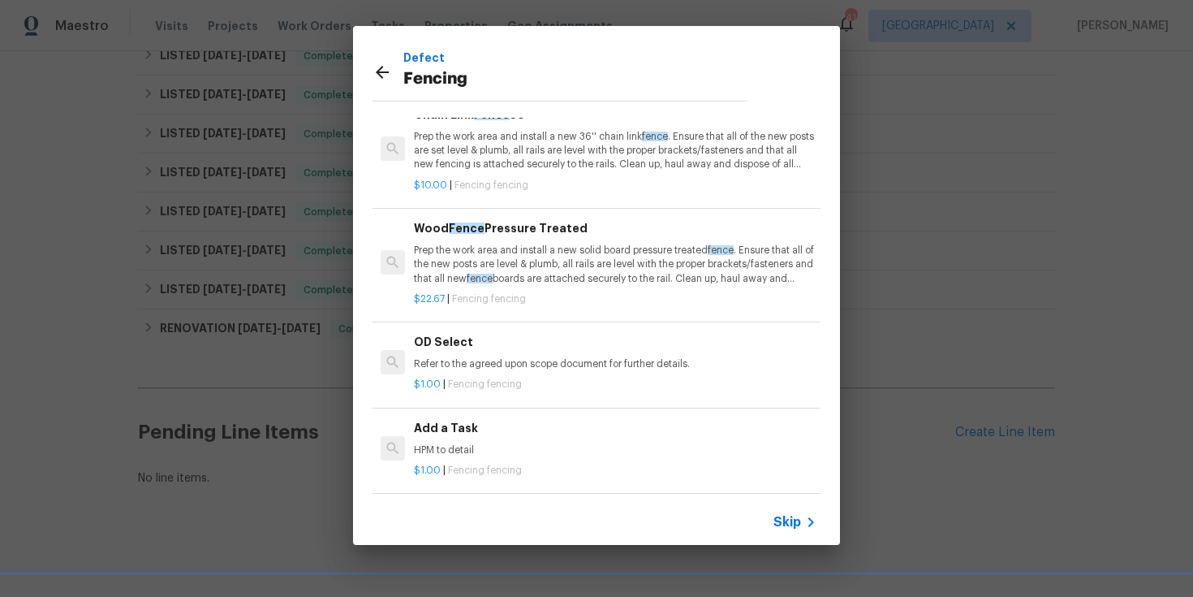
scroll to position [62, 0]
click at [478, 425] on div "Add a Task HPM to detail" at bounding box center [615, 438] width 403 height 39
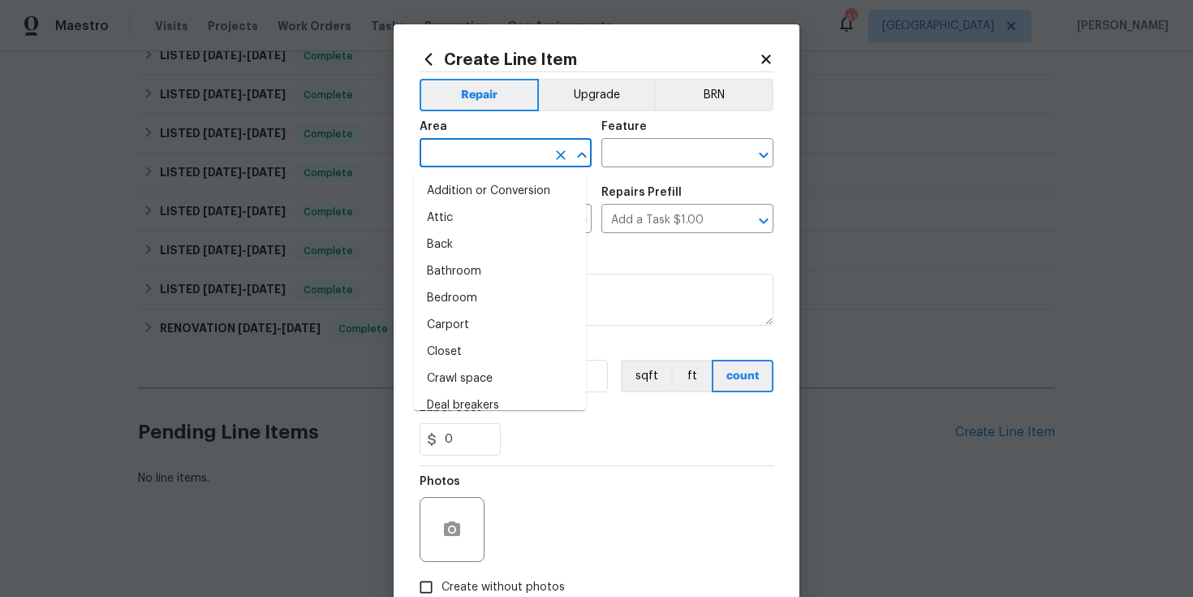
click at [482, 155] on input "text" at bounding box center [483, 154] width 127 height 25
type input "f"
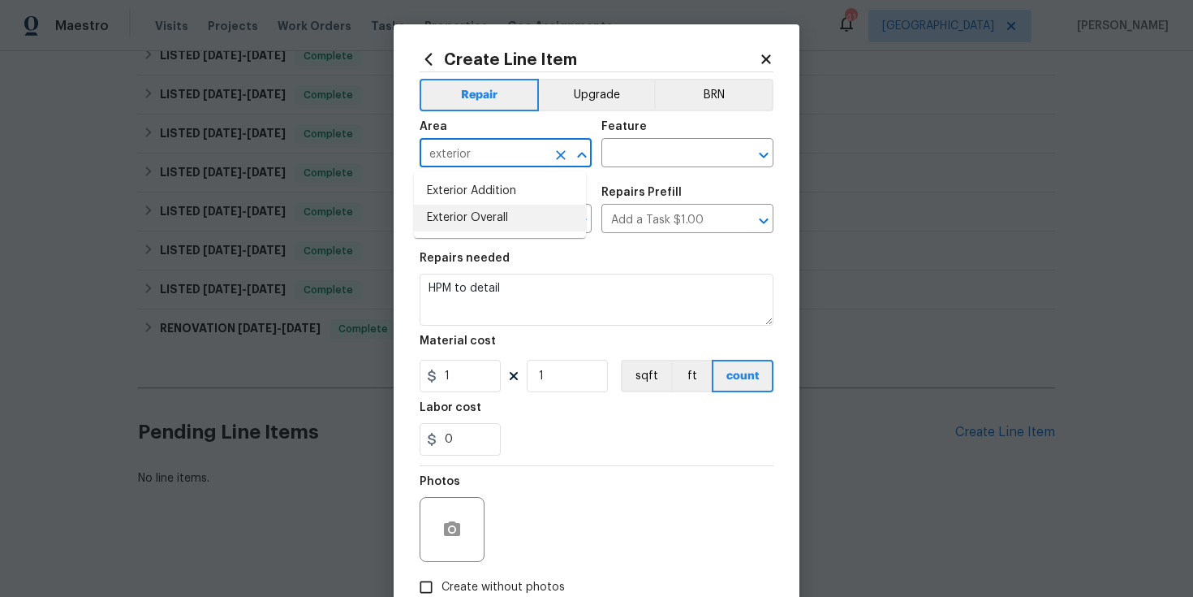
click at [495, 217] on li "Exterior Overall" at bounding box center [500, 218] width 172 height 27
type input "Exterior Overall"
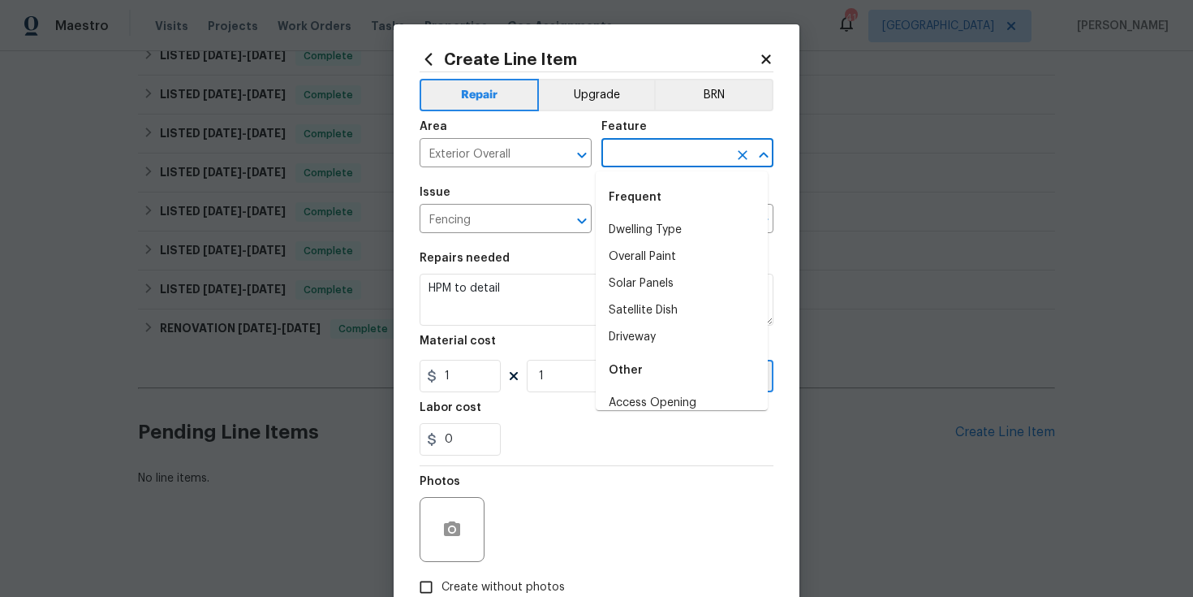
drag, startPoint x: 622, startPoint y: 159, endPoint x: 630, endPoint y: 162, distance: 8.7
click at [622, 159] on input "text" at bounding box center [665, 154] width 127 height 25
click at [663, 257] on li "Overall Paint" at bounding box center [682, 257] width 172 height 27
type input "Overall Paint"
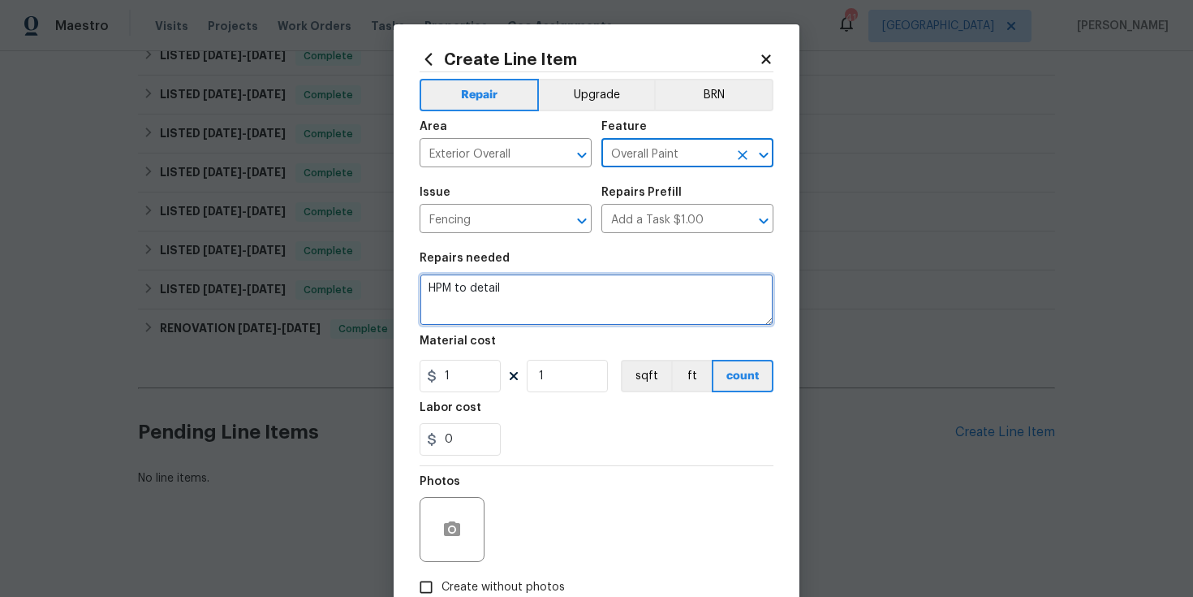
click at [632, 296] on textarea "HPM to detail" at bounding box center [597, 300] width 354 height 52
click at [579, 321] on textarea "FROM [PERSON_NAME] Viloation - aresale" at bounding box center [597, 300] width 354 height 52
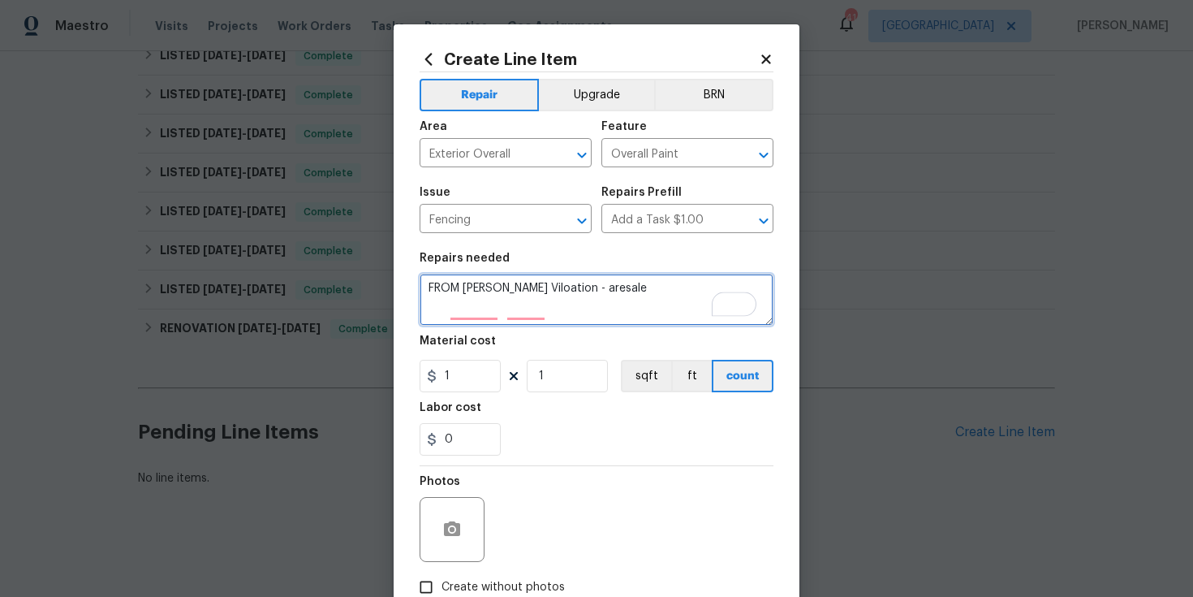
click at [579, 321] on textarea "FROM [PERSON_NAME] Viloation - aresale" at bounding box center [597, 300] width 354 height 52
type textarea "FROM [PERSON_NAME] Viloation - Resale Paint new vinyl fence tan / almond per HOA"
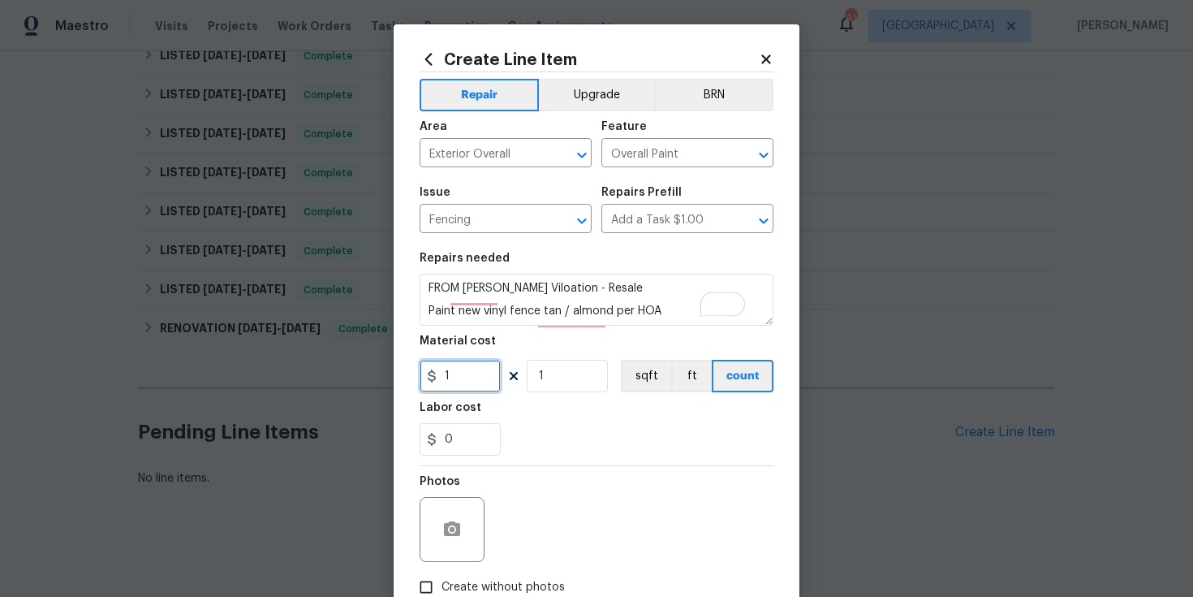
click at [455, 380] on input "1" at bounding box center [460, 376] width 81 height 32
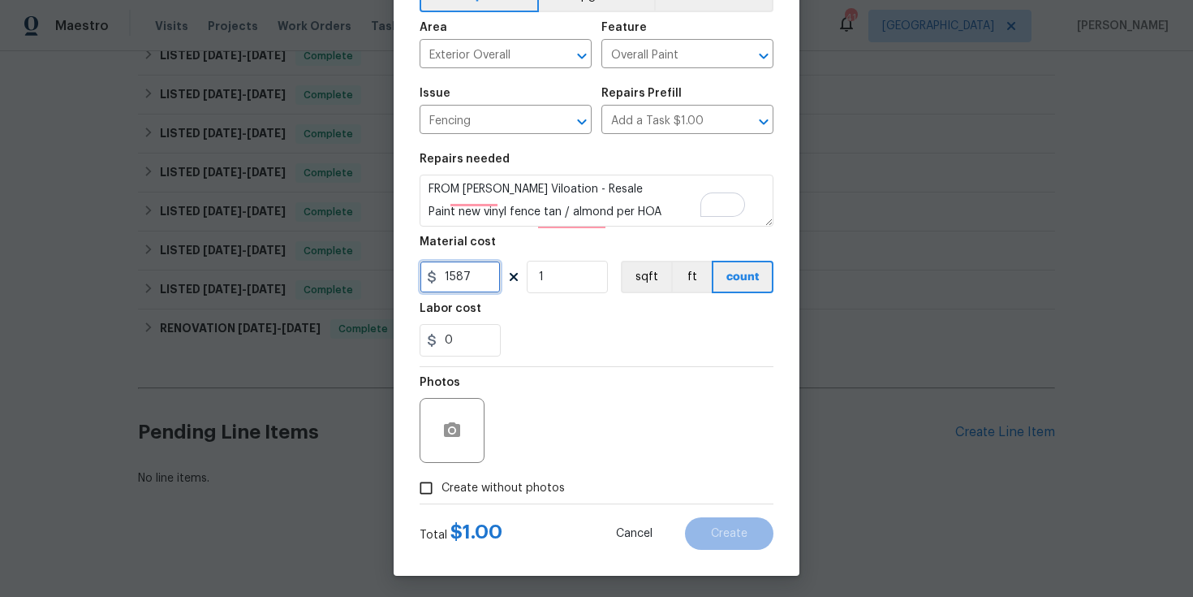
scroll to position [104, 0]
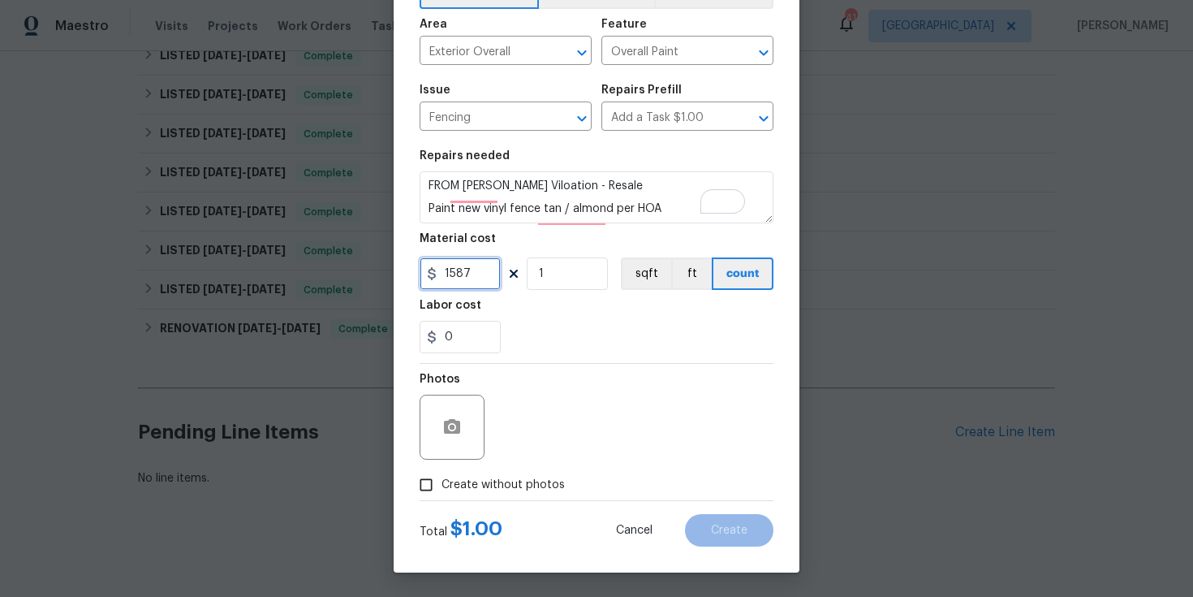
type input "1587"
click at [509, 478] on span "Create without photos" at bounding box center [503, 485] width 123 height 17
click at [442, 478] on input "Create without photos" at bounding box center [426, 484] width 31 height 31
checkbox input "true"
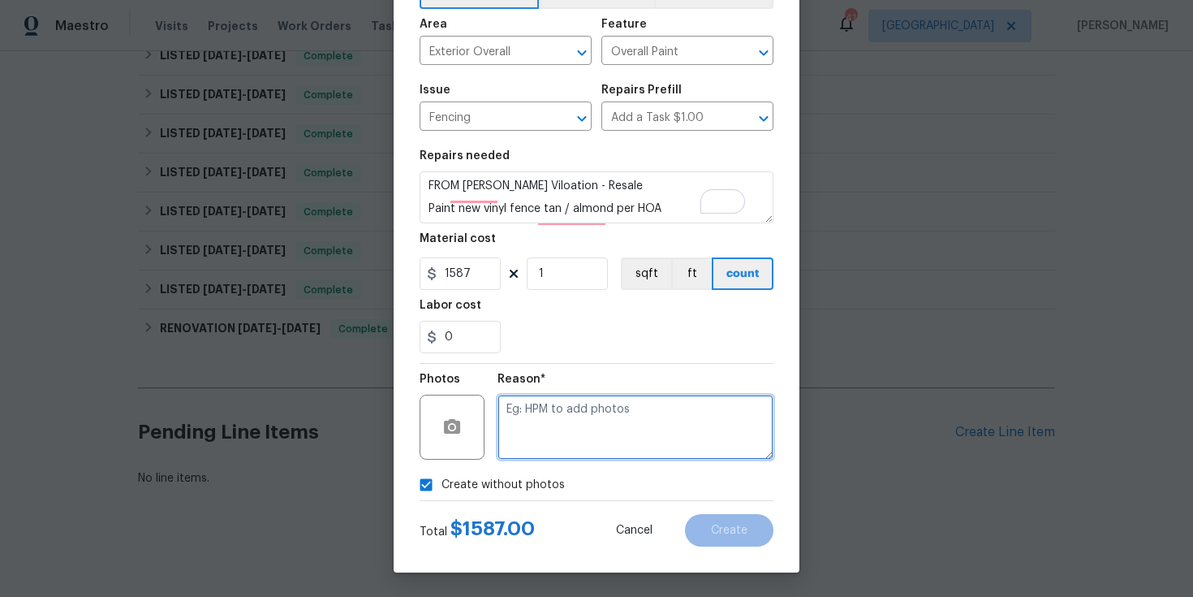
click at [586, 430] on textarea at bounding box center [636, 427] width 276 height 65
type textarea "n"
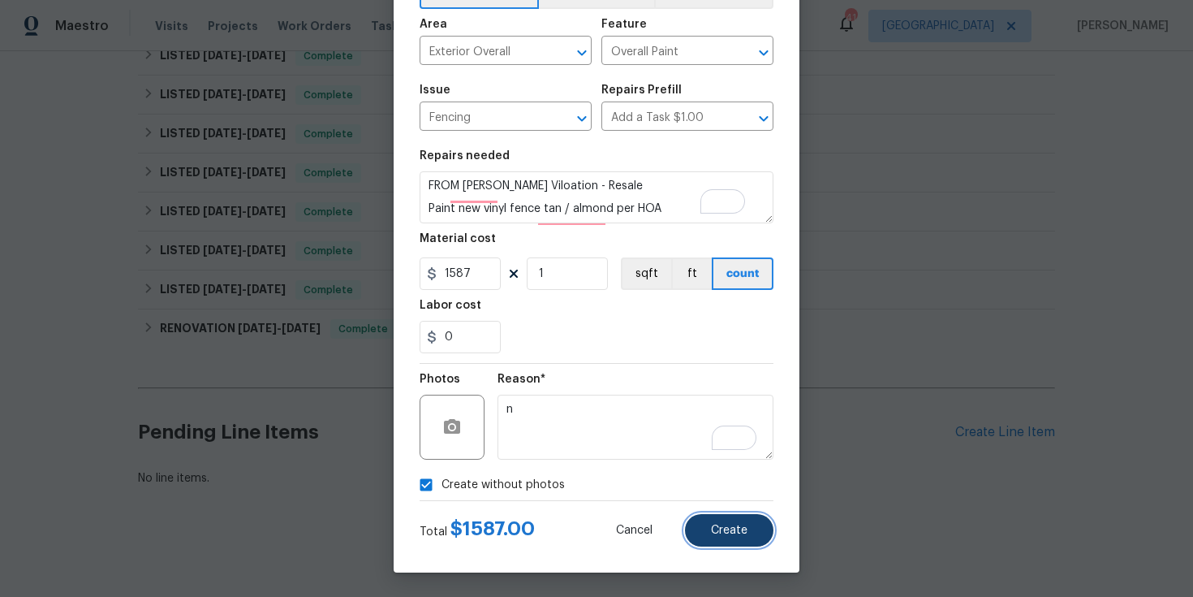
click at [740, 538] on button "Create" at bounding box center [729, 530] width 88 height 32
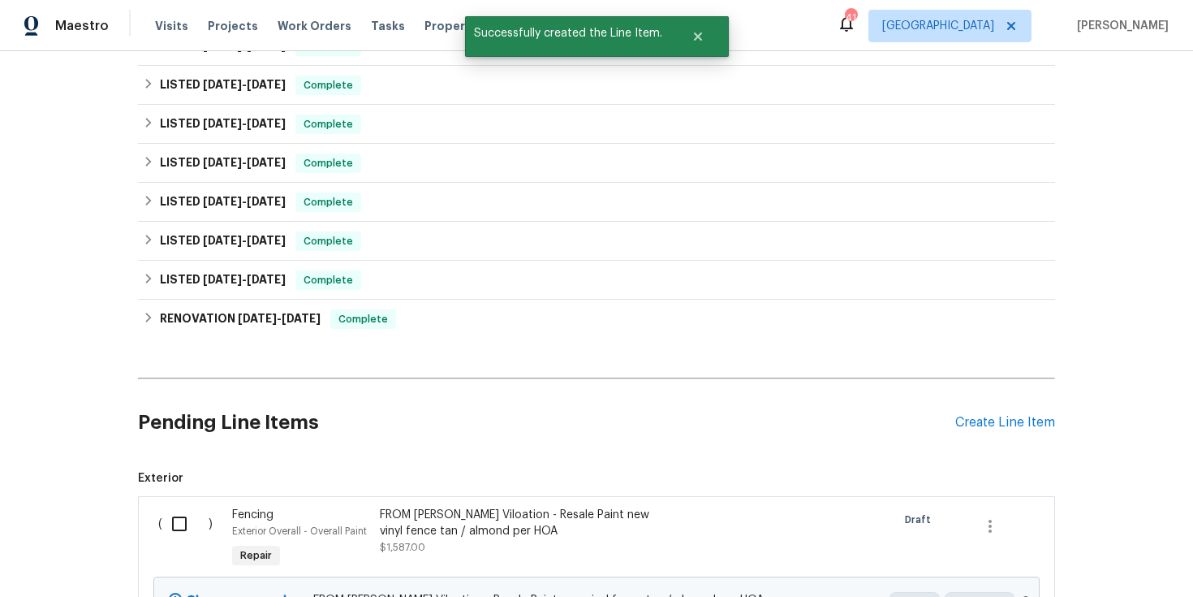
scroll to position [697, 0]
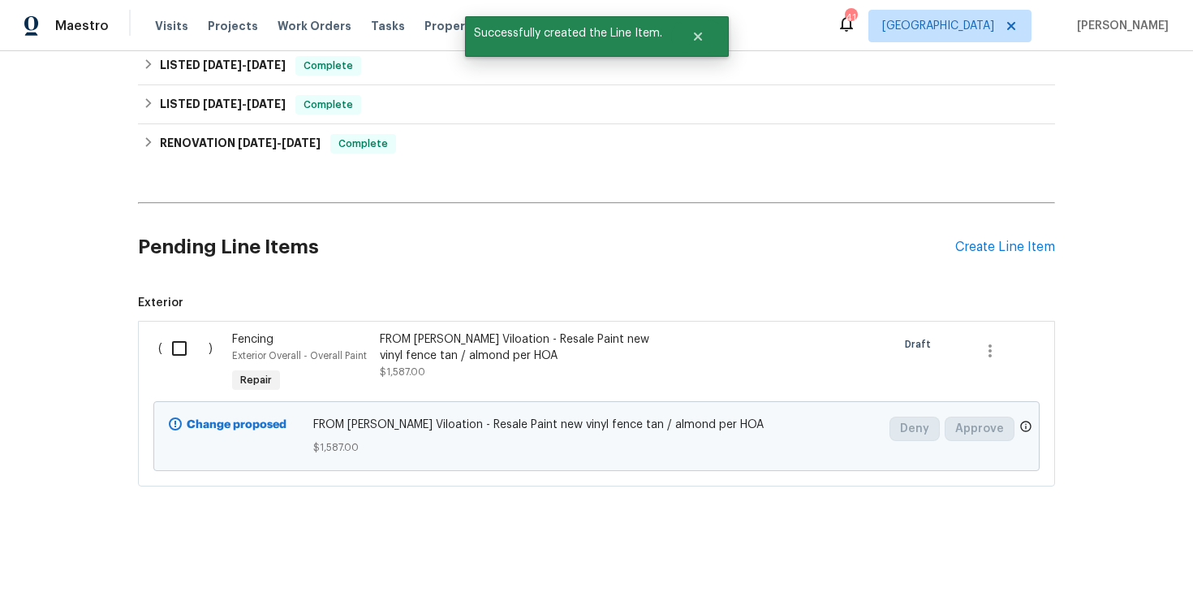
click at [175, 331] on input "checkbox" at bounding box center [185, 348] width 46 height 34
checkbox input "true"
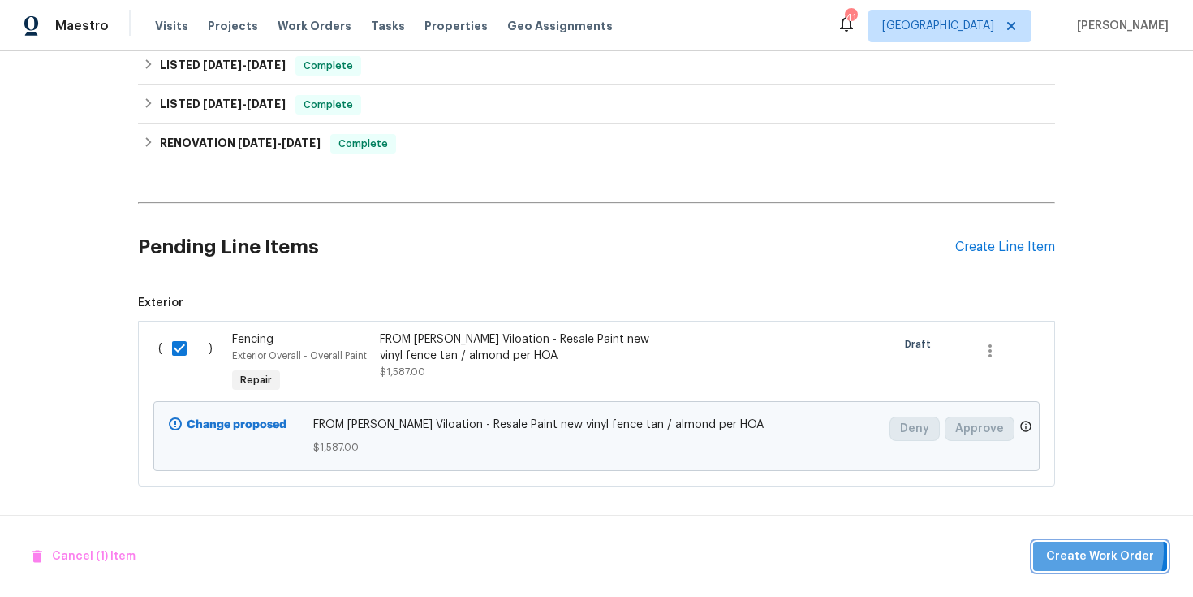
click at [1088, 550] on span "Create Work Order" at bounding box center [1101, 556] width 108 height 20
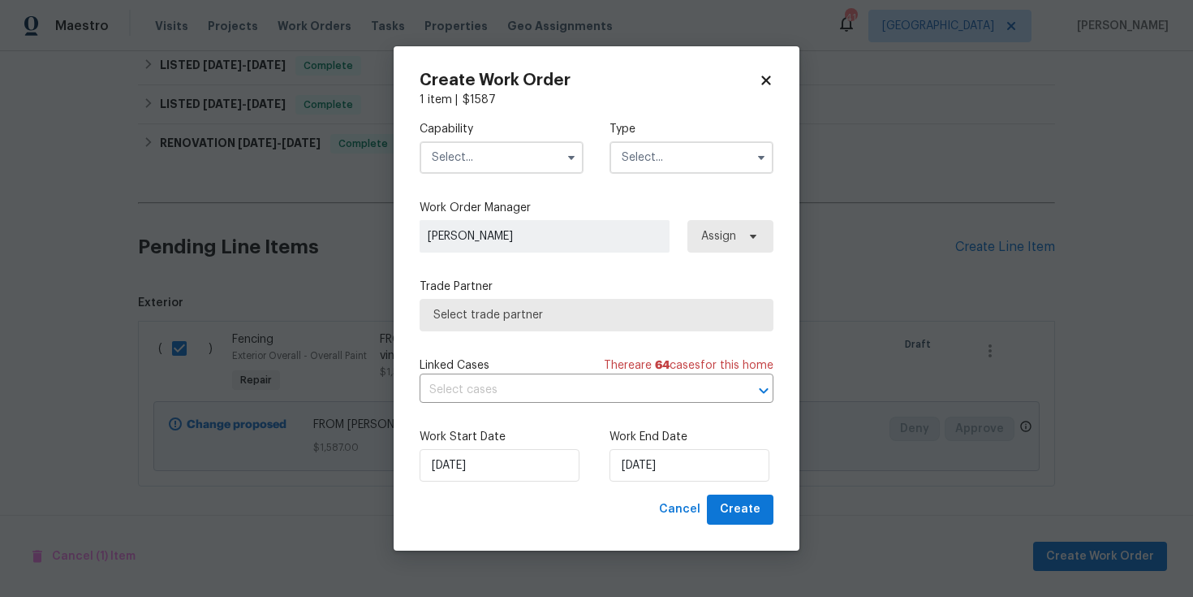
click at [518, 153] on input "text" at bounding box center [502, 157] width 164 height 32
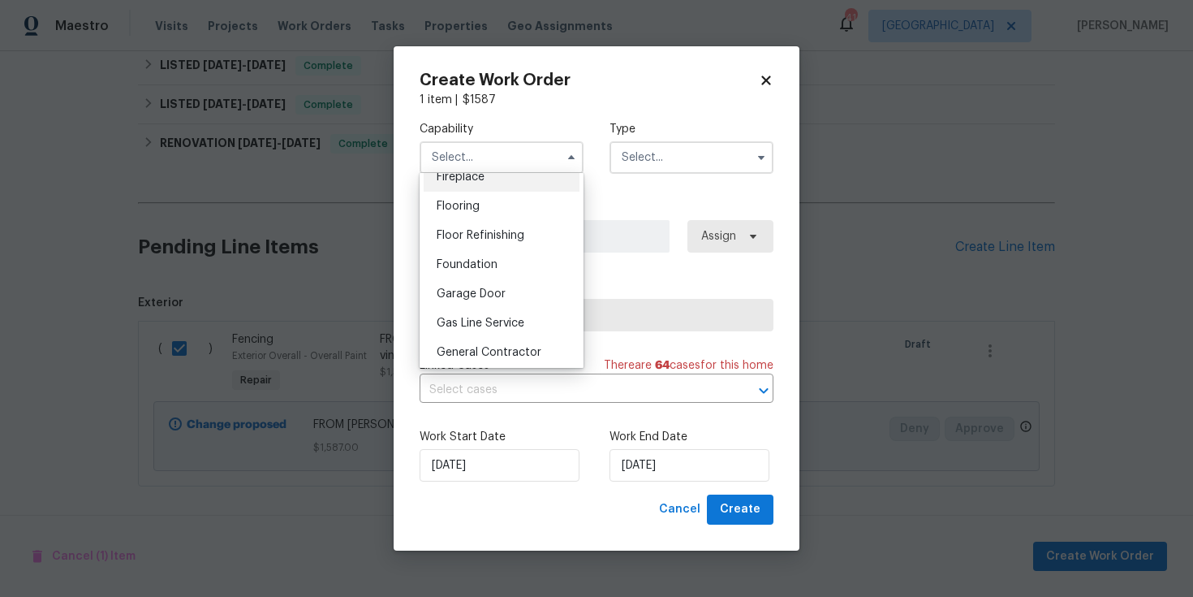
scroll to position [644, 0]
click at [510, 330] on div "General Contractor" at bounding box center [502, 323] width 156 height 29
type input "General Contractor"
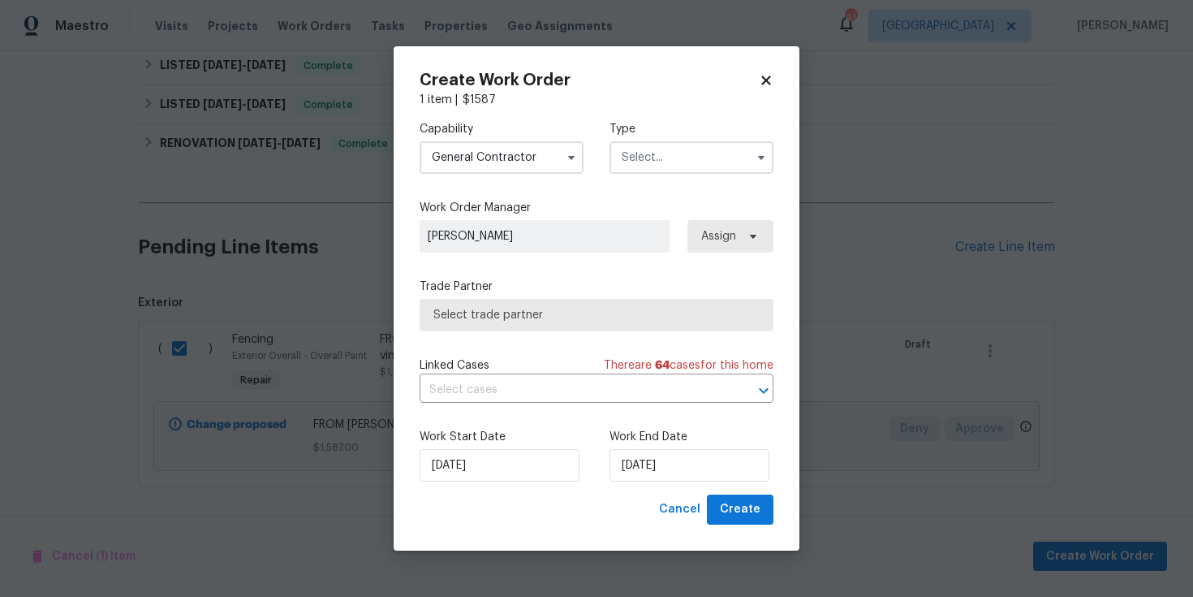
click at [658, 158] on input "text" at bounding box center [692, 157] width 164 height 32
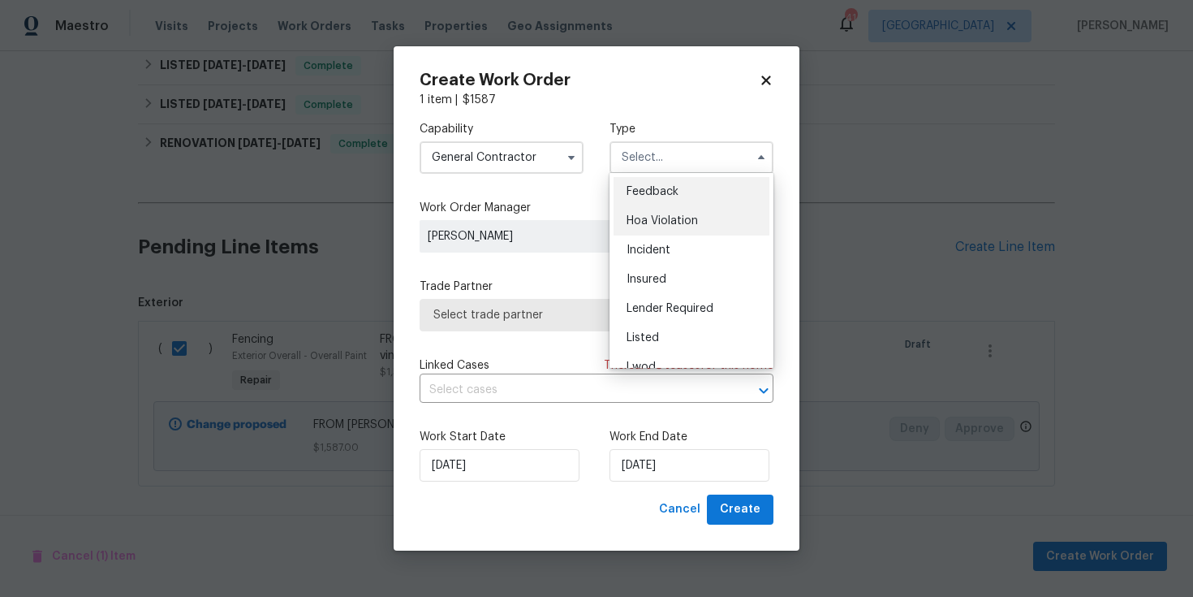
click at [674, 219] on span "Hoa Violation" at bounding box center [662, 220] width 71 height 11
type input "Hoa Violation"
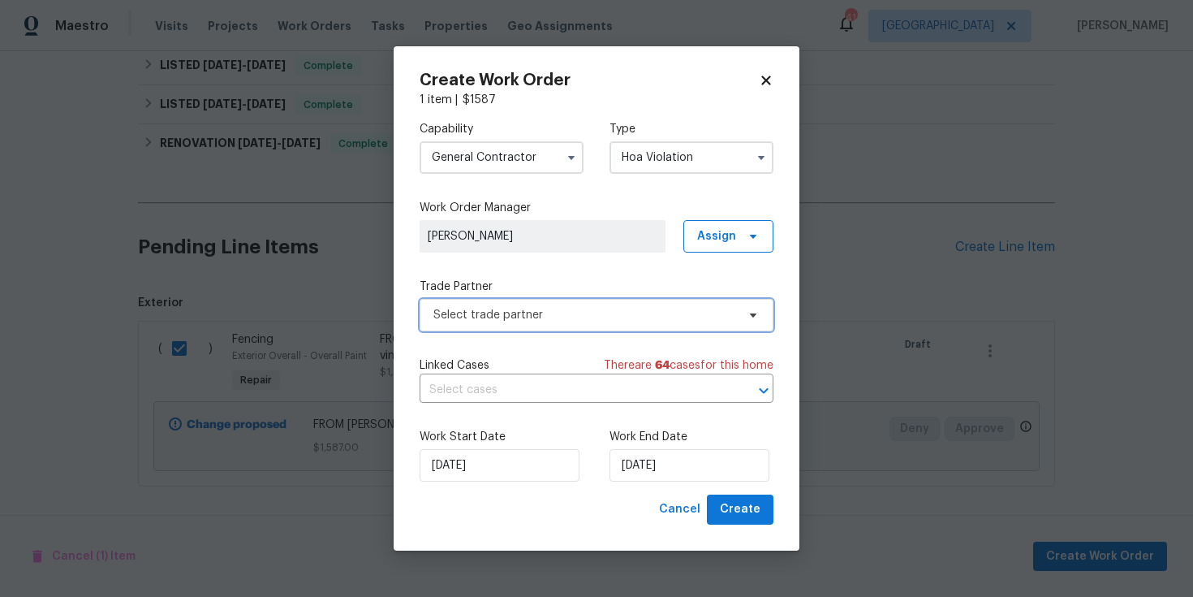
click at [688, 313] on span "Select trade partner" at bounding box center [585, 315] width 303 height 16
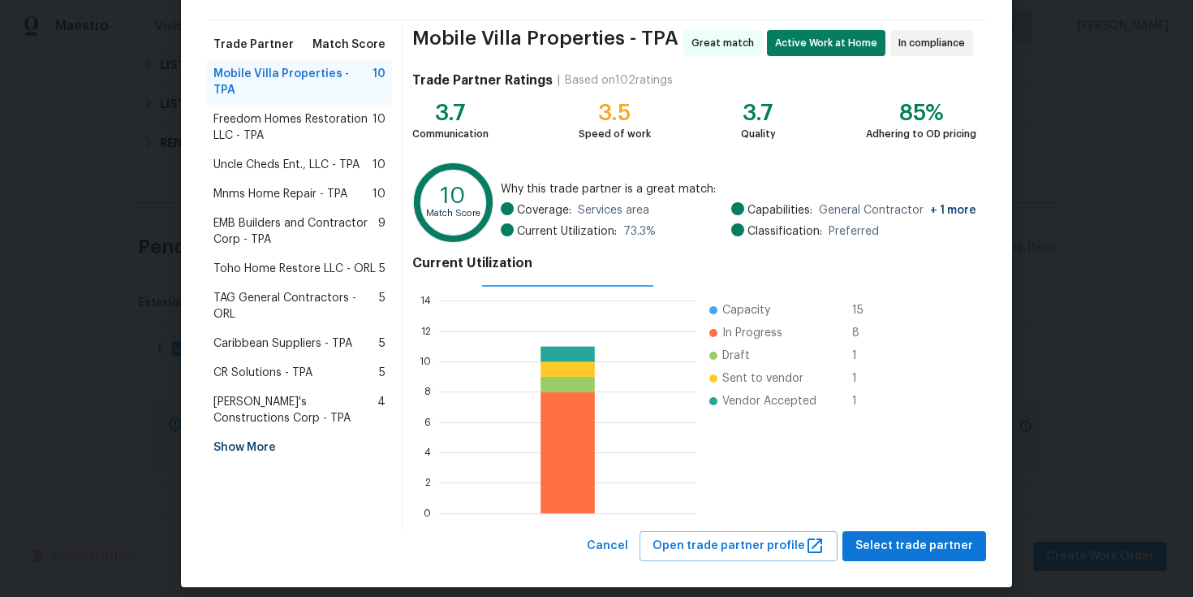
scroll to position [119, 0]
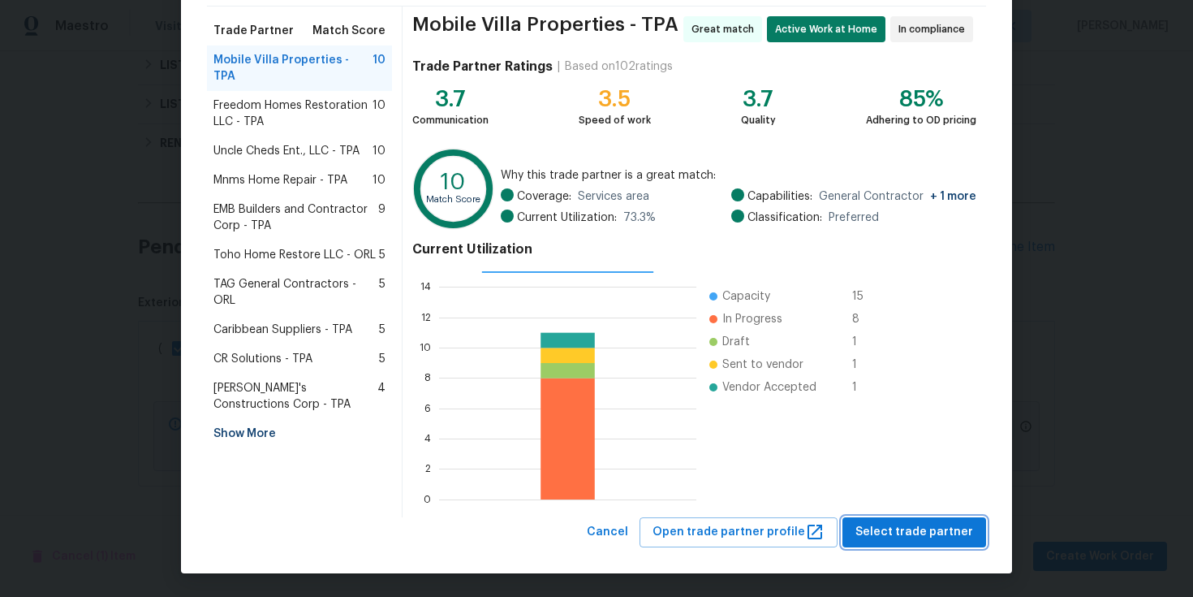
click at [955, 523] on span "Select trade partner" at bounding box center [915, 532] width 118 height 20
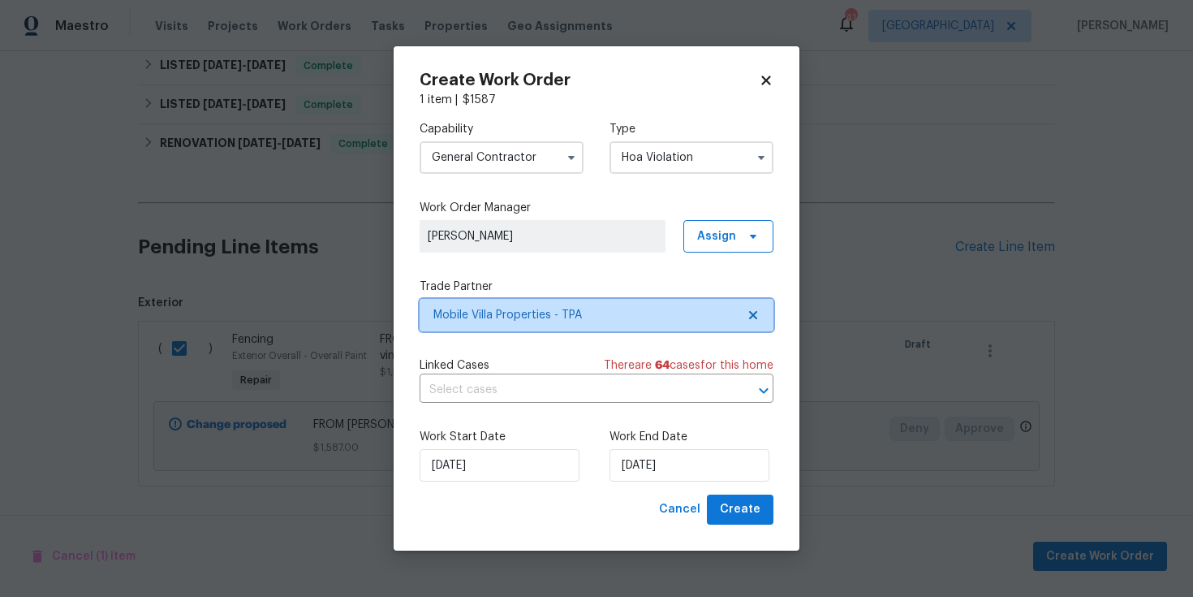
scroll to position [0, 0]
click at [650, 453] on input "[DATE]" at bounding box center [690, 465] width 160 height 32
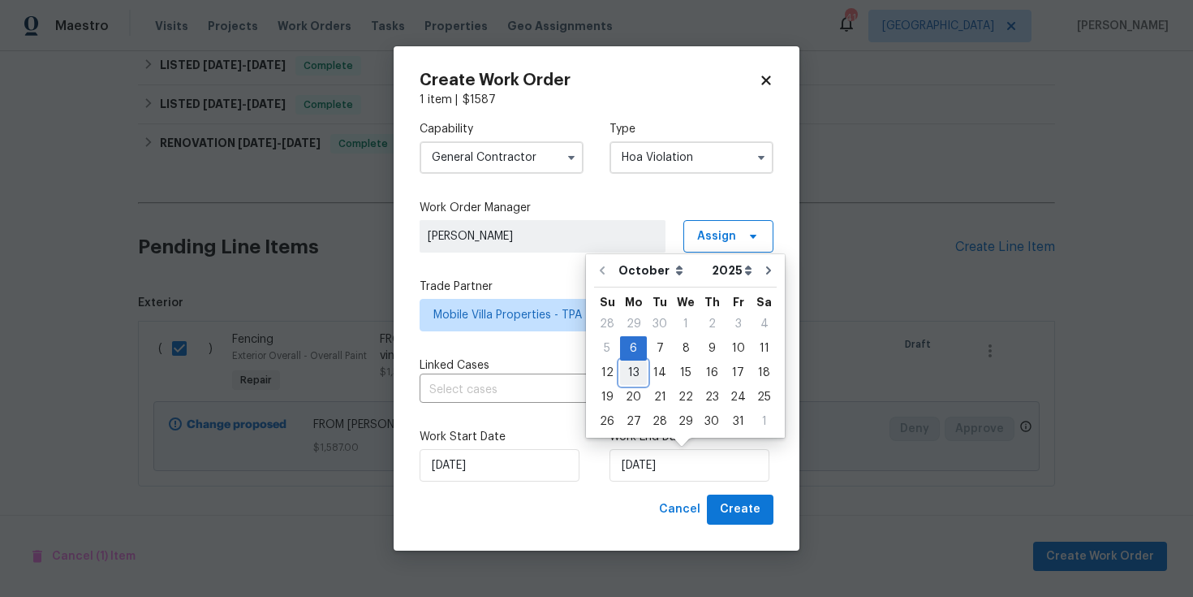
click at [637, 378] on div "13" at bounding box center [633, 372] width 27 height 23
type input "[DATE]"
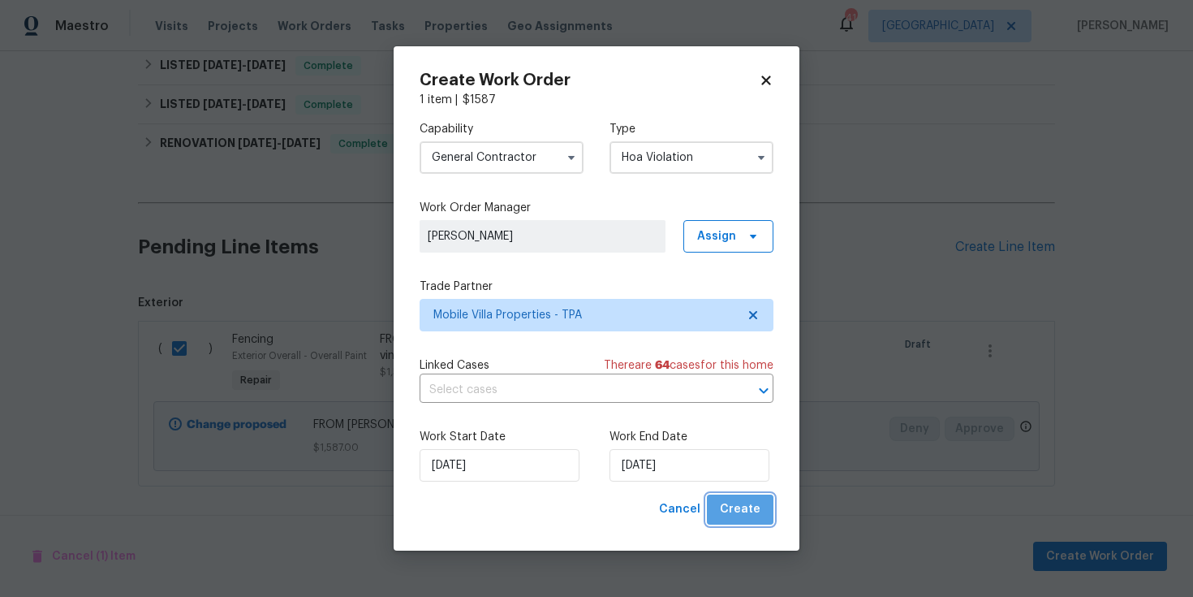
click at [755, 507] on span "Create" at bounding box center [740, 509] width 41 height 20
checkbox input "false"
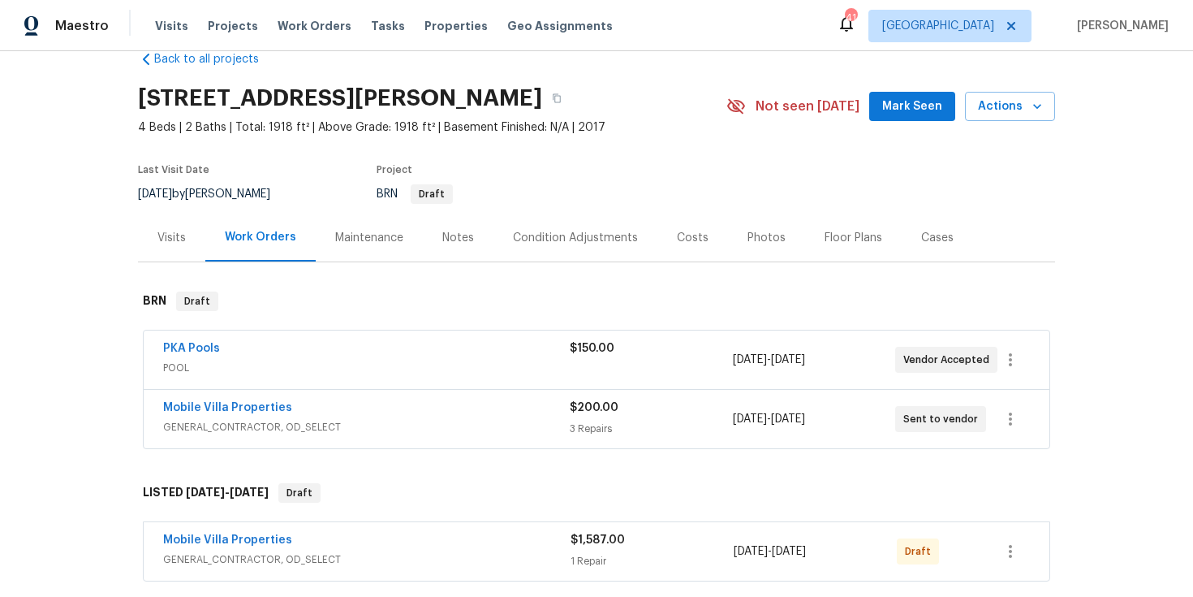
scroll to position [68, 0]
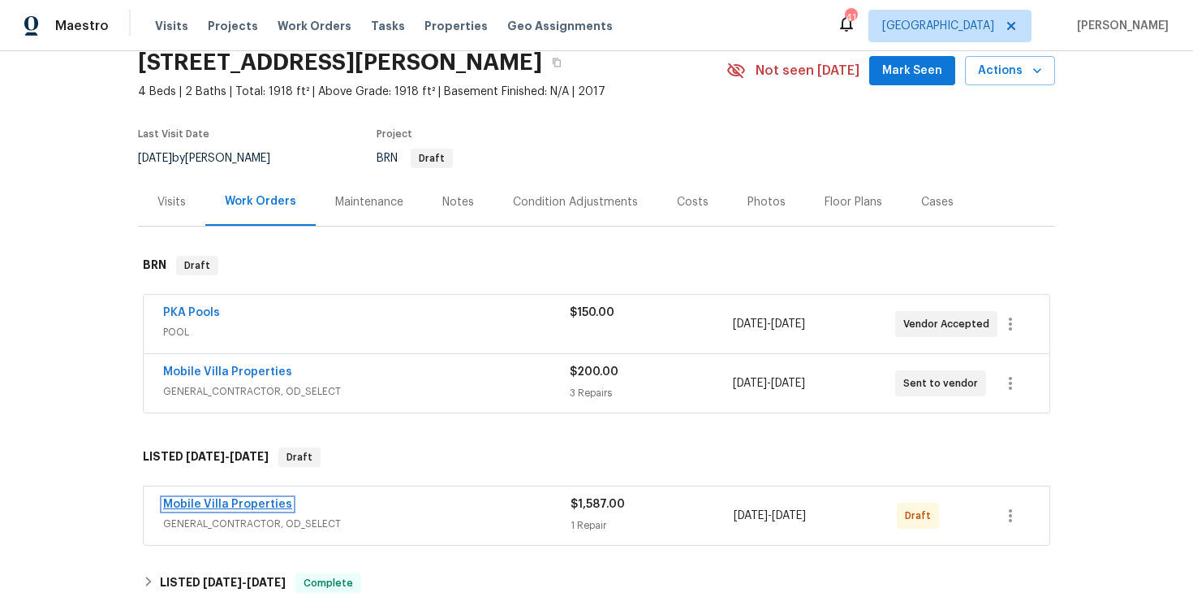
click at [231, 501] on link "Mobile Villa Properties" at bounding box center [227, 503] width 129 height 11
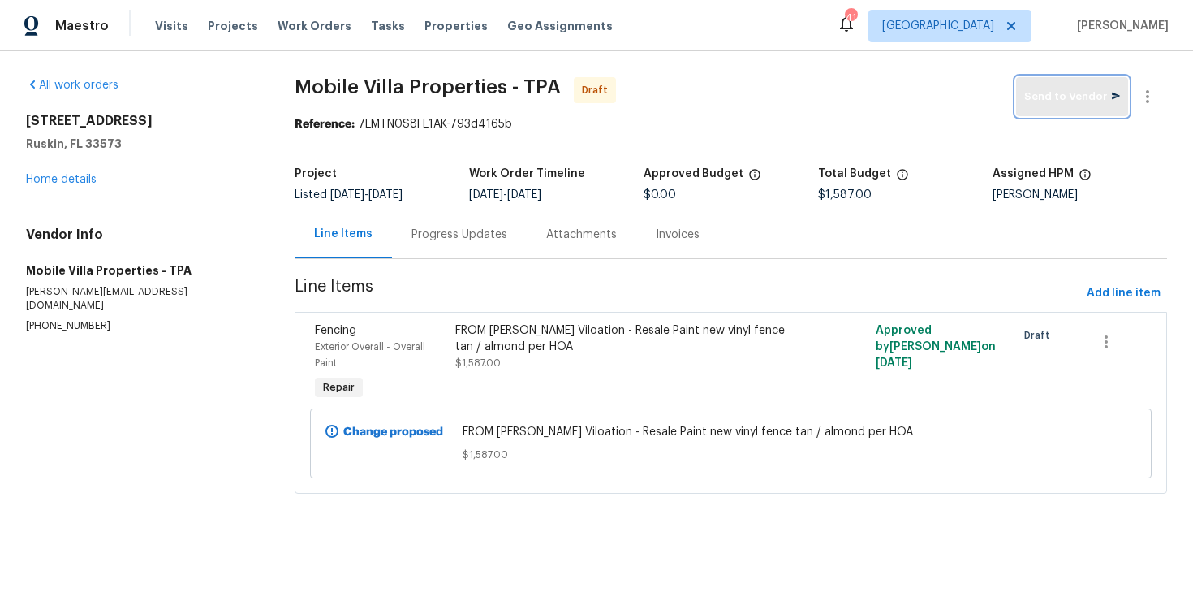
click at [1054, 106] on span "Send to Vendor" at bounding box center [1073, 97] width 96 height 19
